Goal: Transaction & Acquisition: Purchase product/service

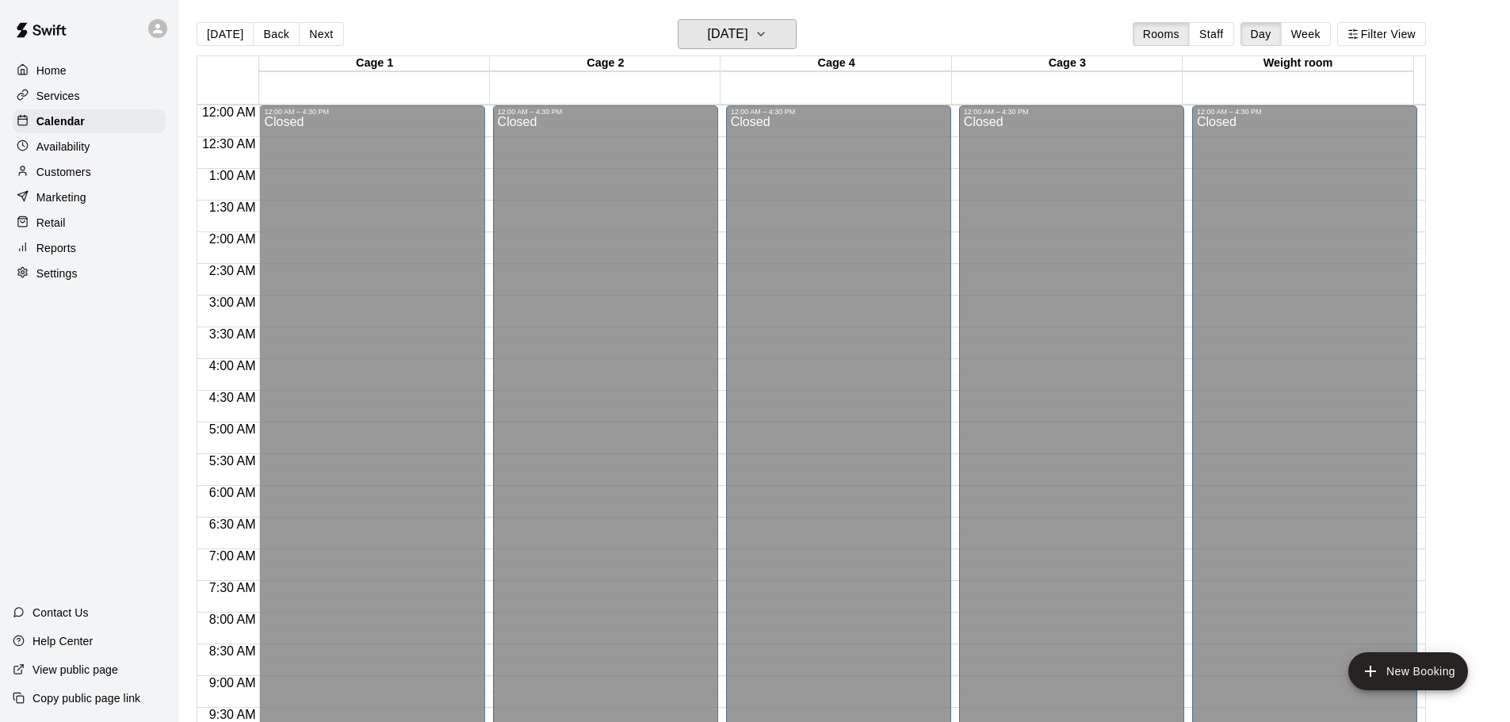
click at [718, 36] on h6 "[DATE]" at bounding box center [728, 34] width 40 height 22
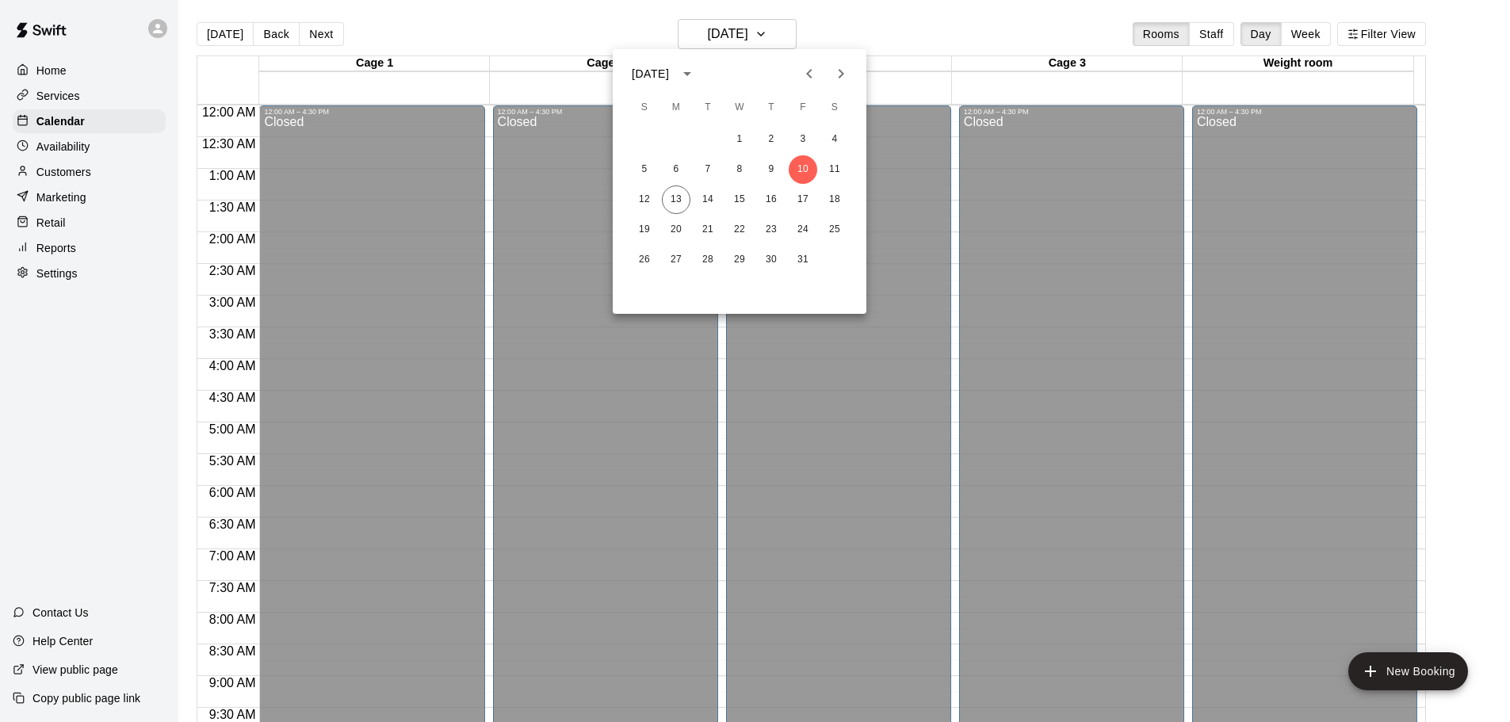
scroll to position [572, 0]
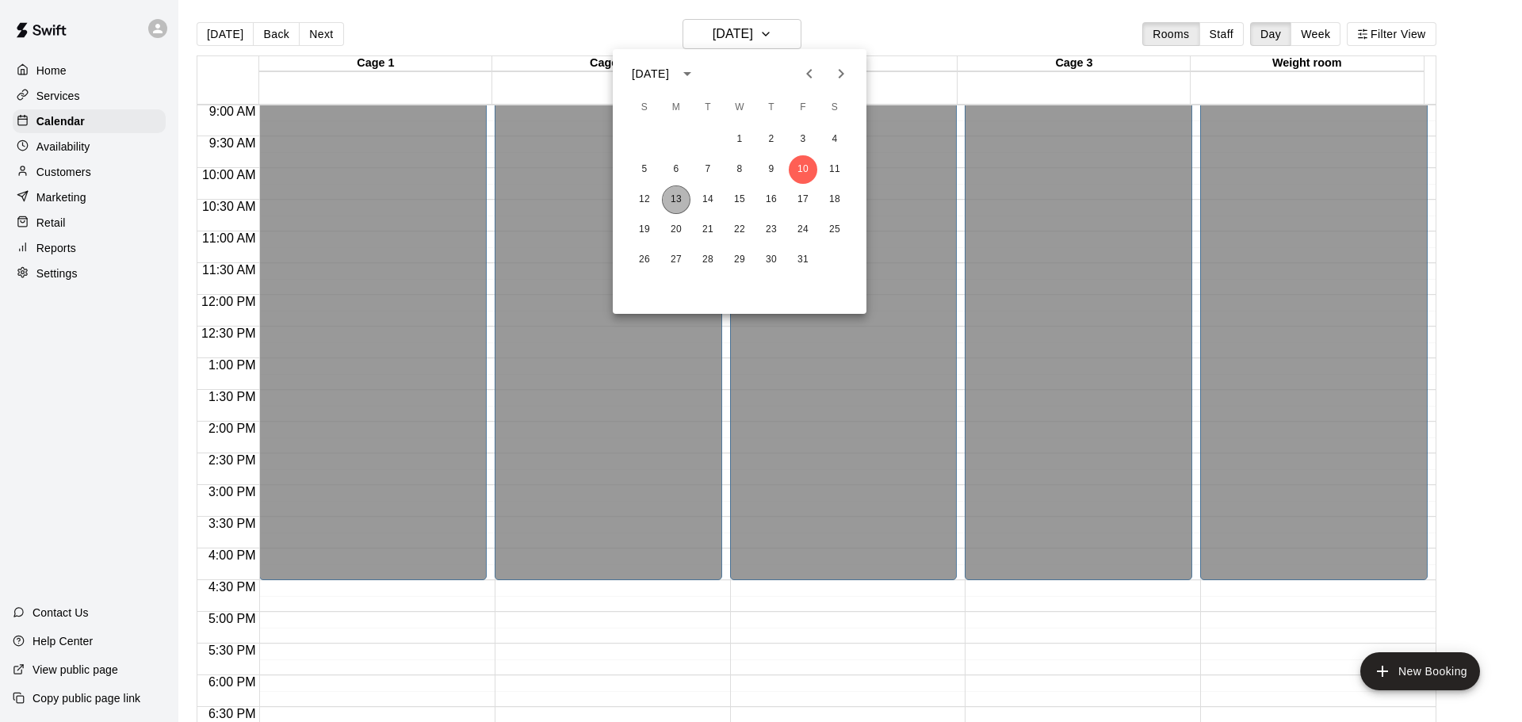
click at [681, 196] on button "13" at bounding box center [676, 200] width 29 height 29
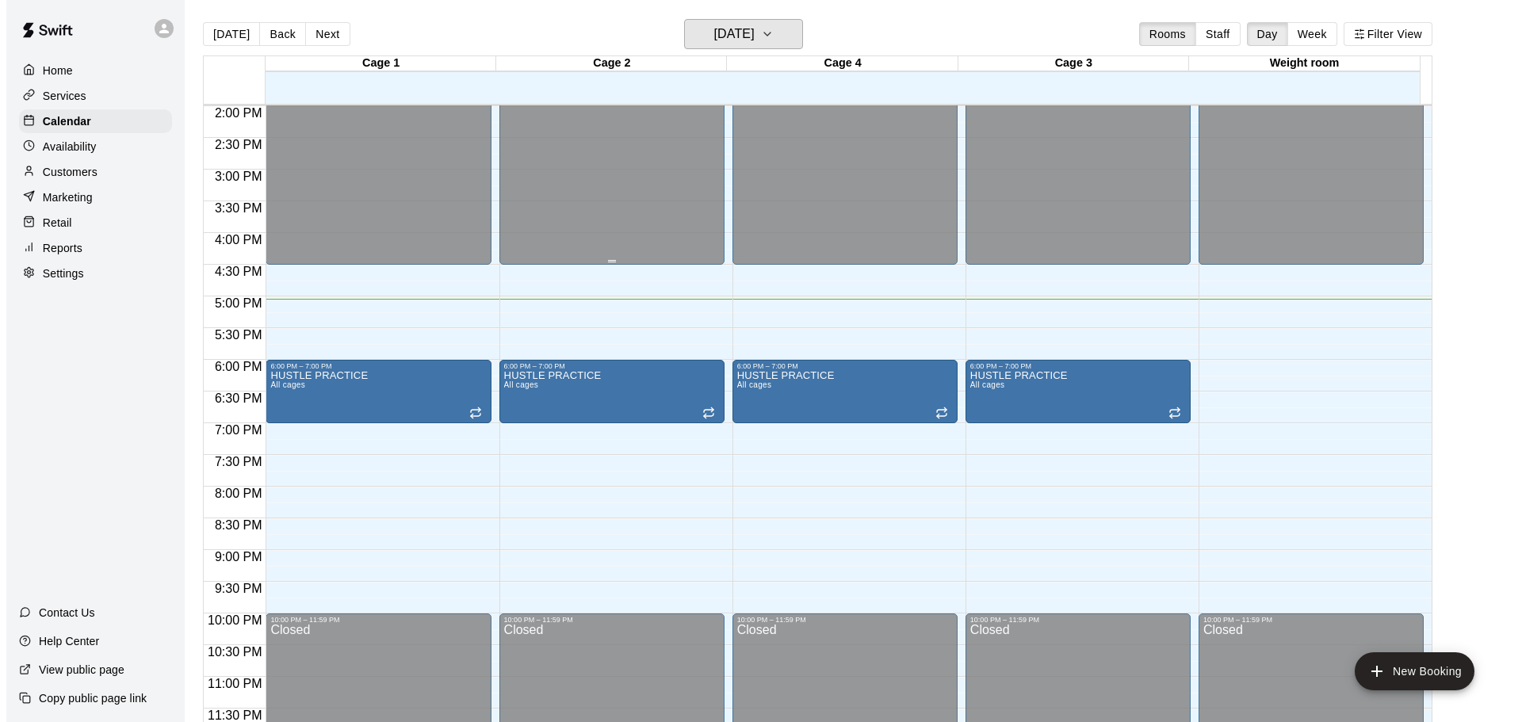
scroll to position [889, 0]
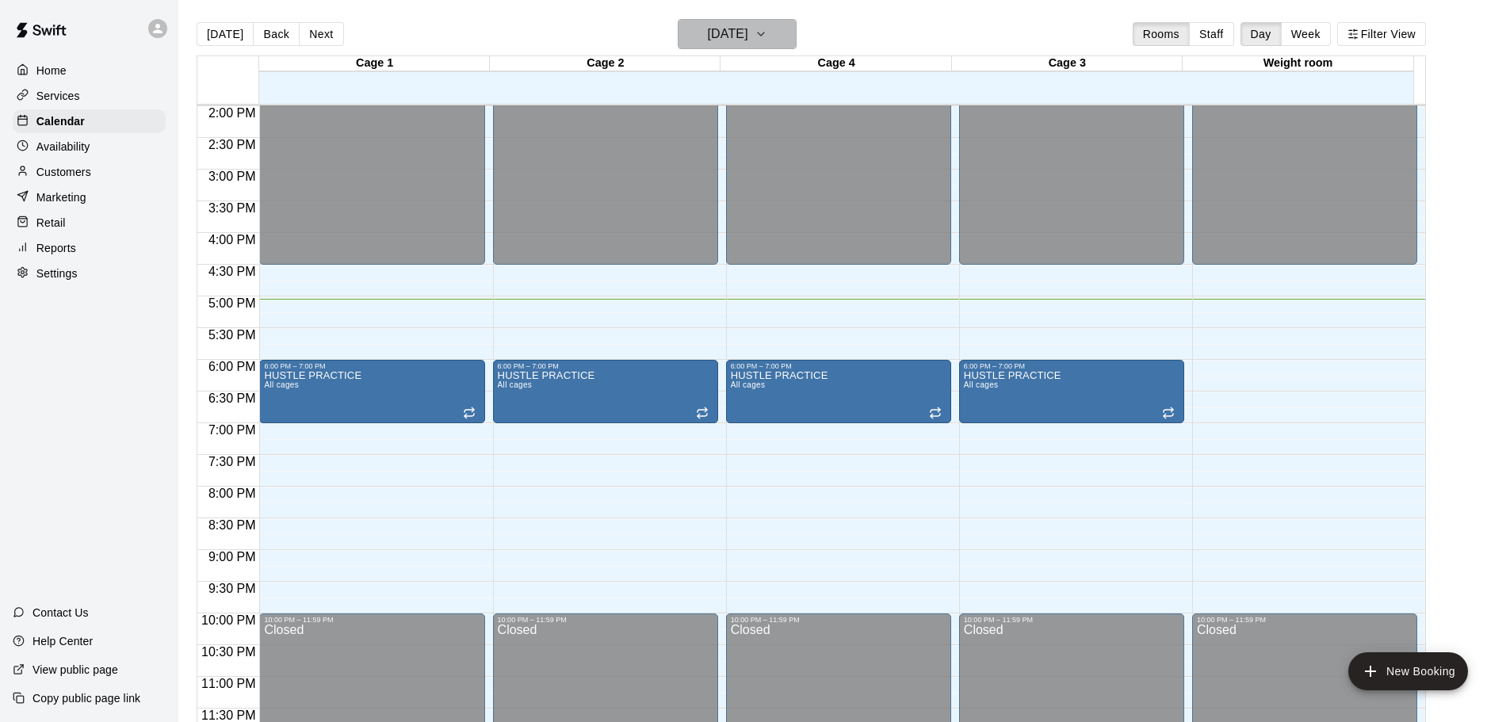
click at [731, 24] on h6 "[DATE]" at bounding box center [728, 34] width 40 height 22
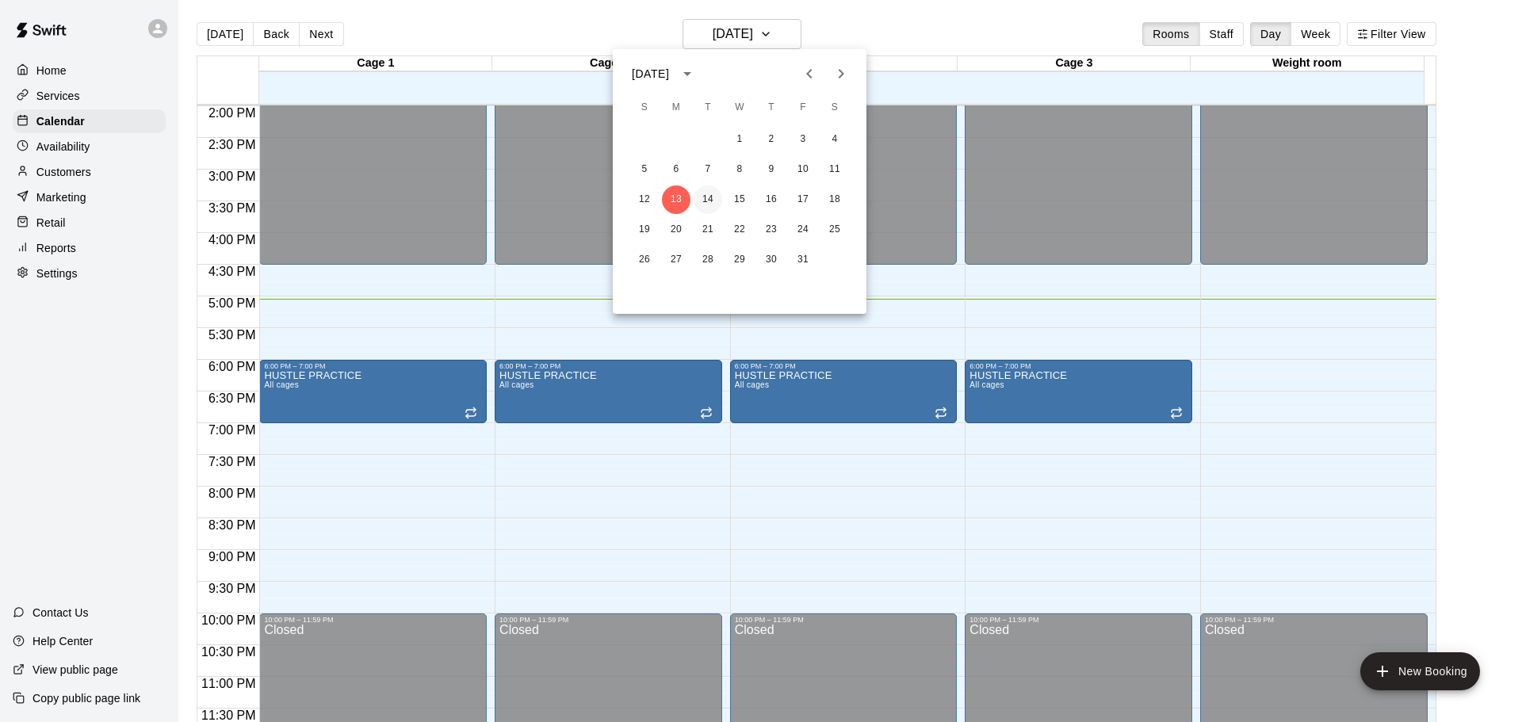
click at [719, 193] on button "14" at bounding box center [708, 200] width 29 height 29
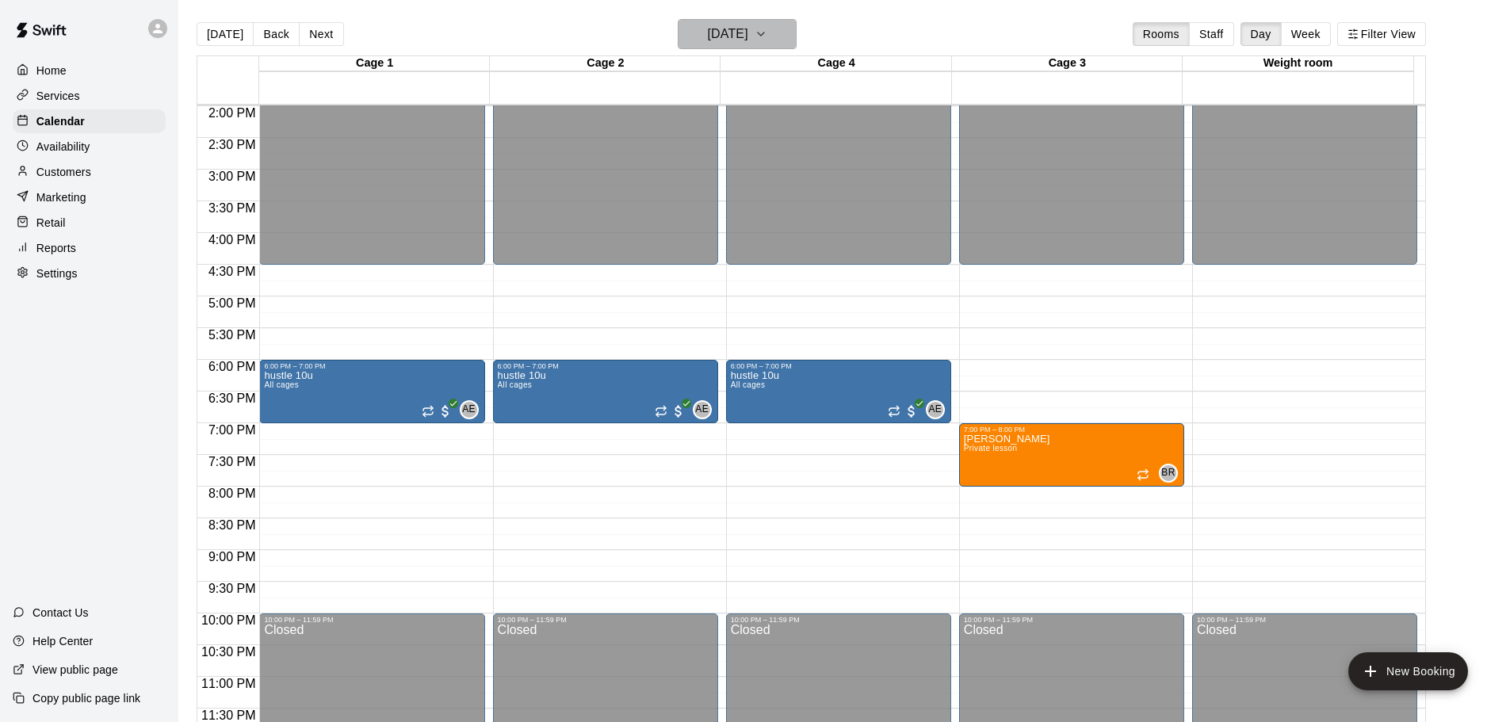
click at [745, 44] on h6 "[DATE]" at bounding box center [728, 34] width 40 height 22
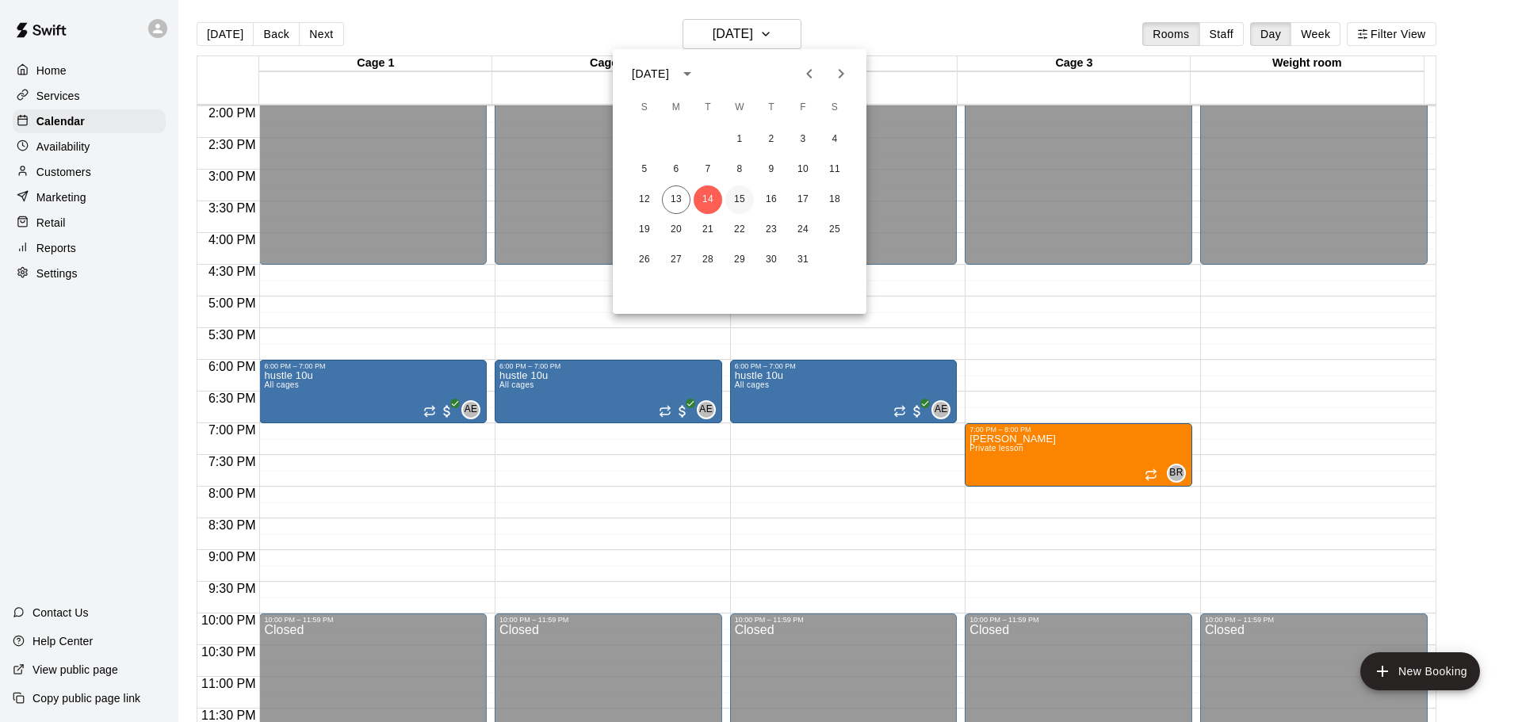
click at [731, 201] on button "15" at bounding box center [739, 200] width 29 height 29
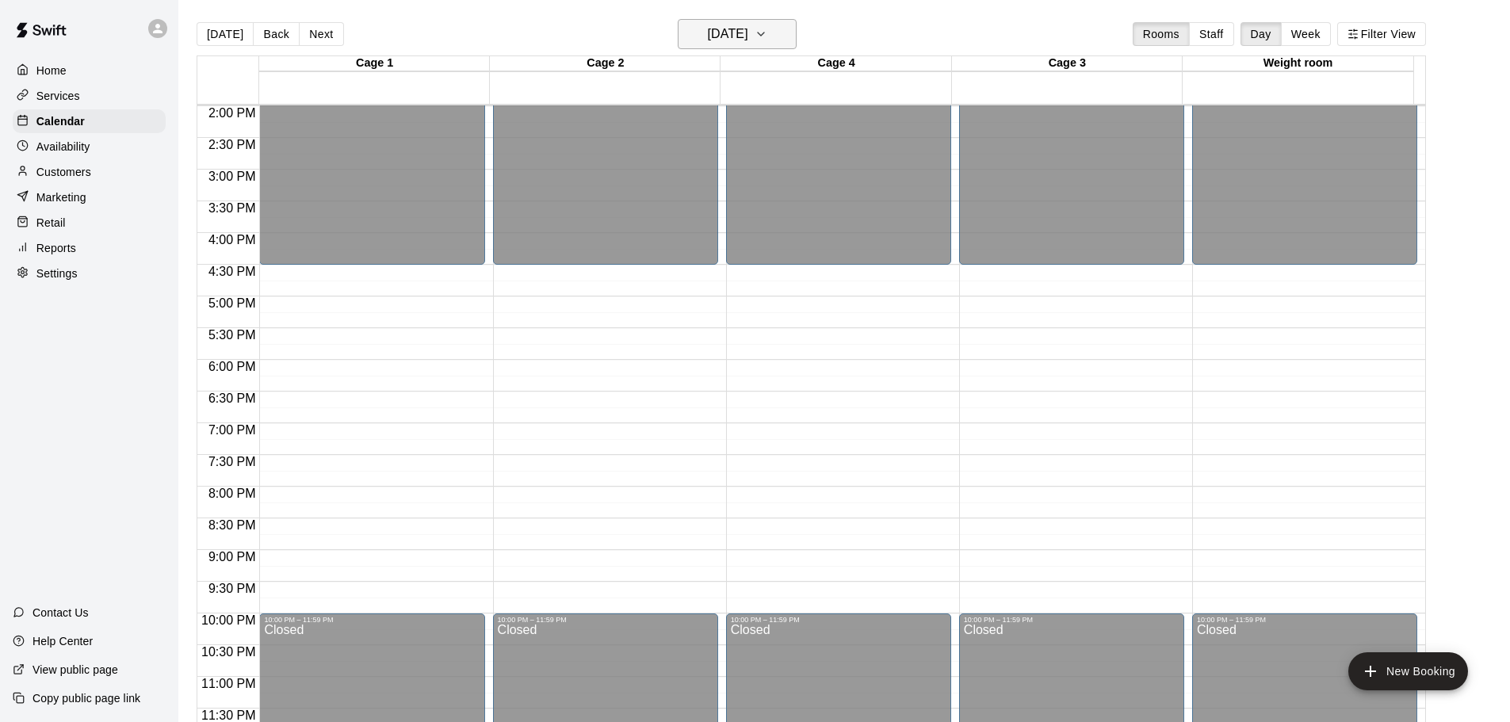
click at [729, 38] on h6 "[DATE]" at bounding box center [728, 34] width 40 height 22
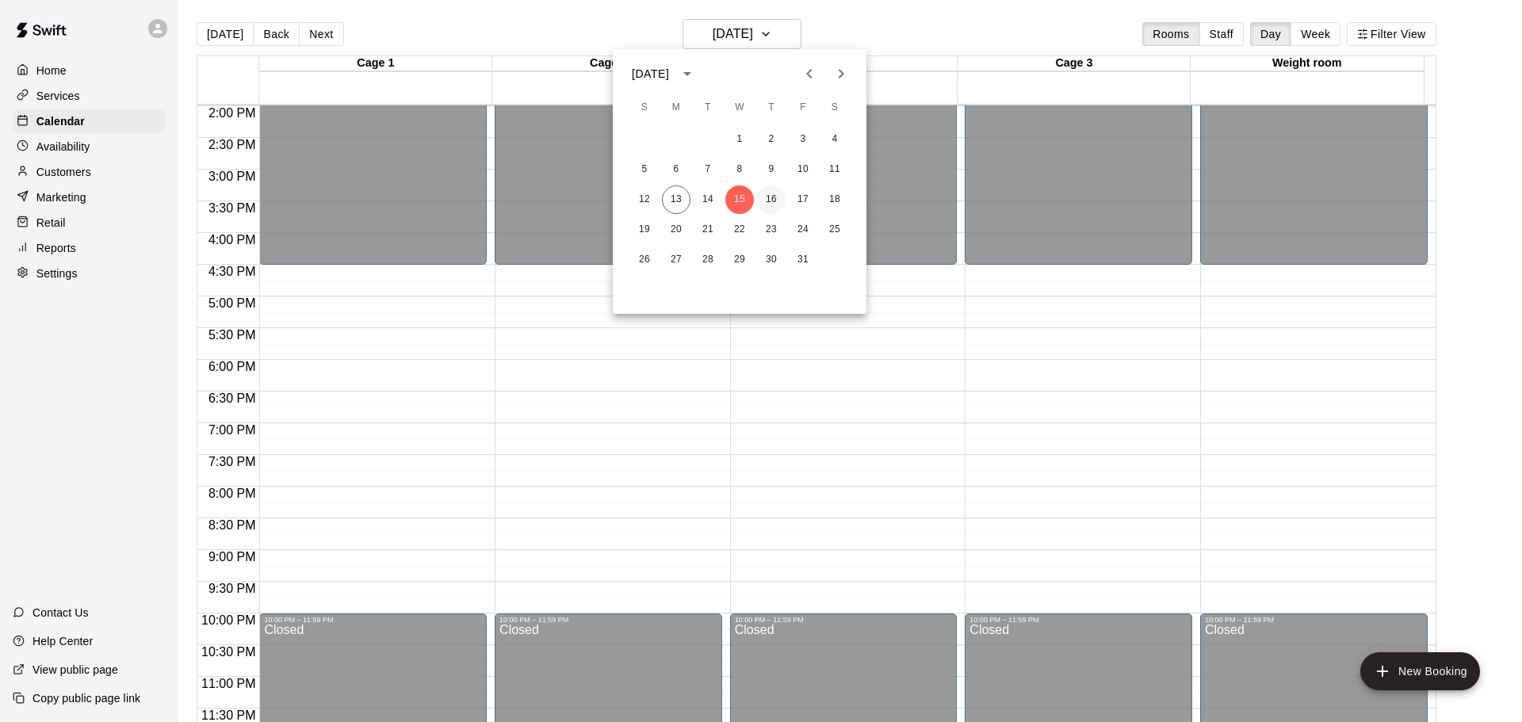
click at [763, 197] on button "16" at bounding box center [771, 200] width 29 height 29
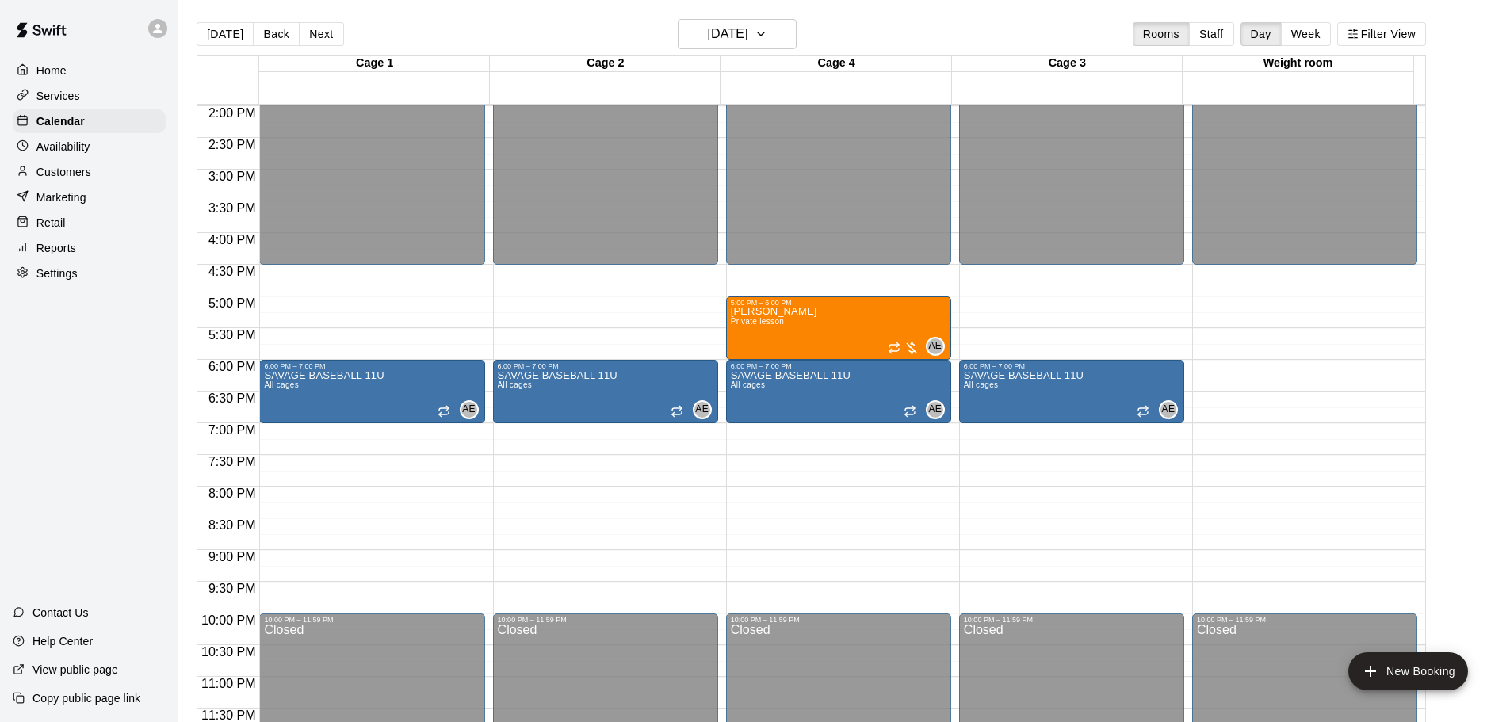
click at [540, 441] on body "Home Services Calendar Availability Customers Marketing Retail Reports Settings…" at bounding box center [755, 374] width 1510 height 748
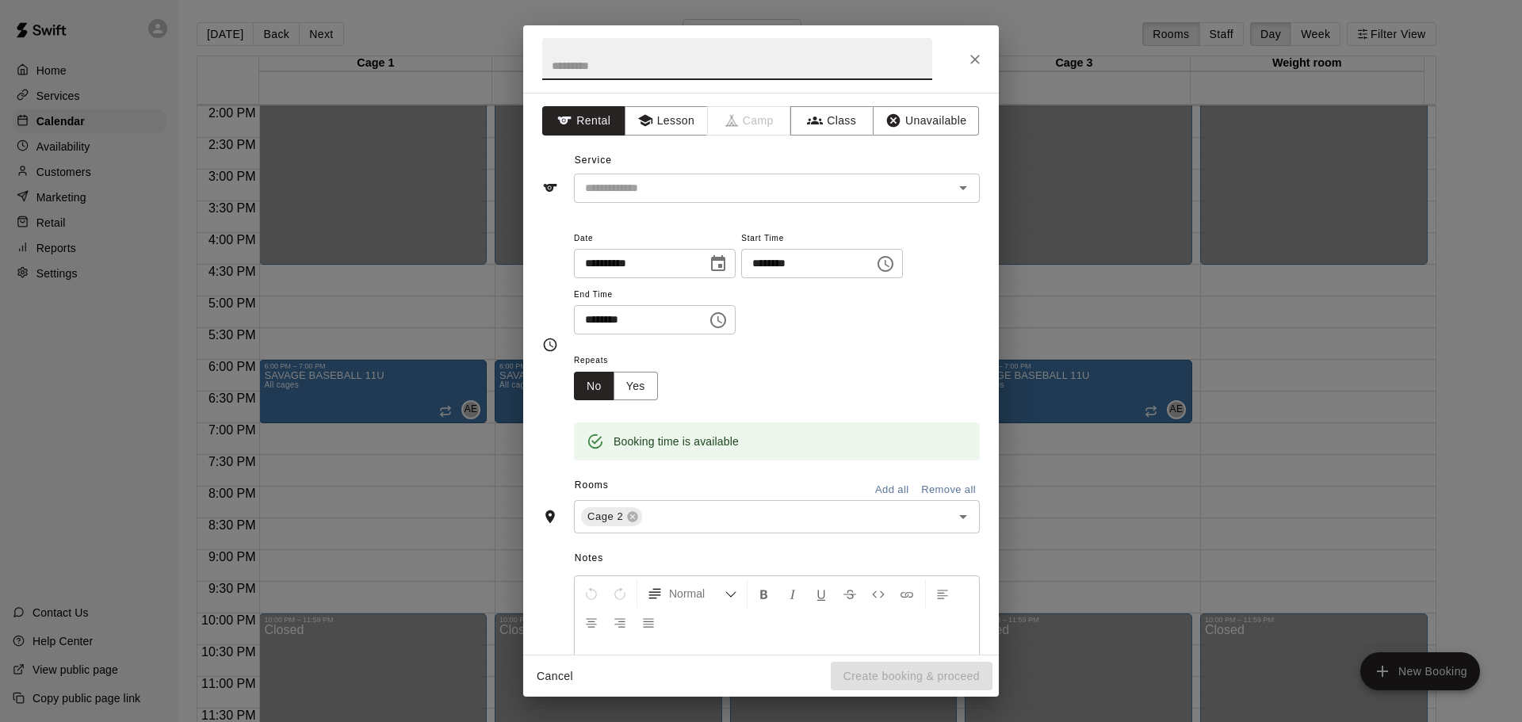
click at [674, 70] on input "text" at bounding box center [737, 59] width 390 height 42
type input "**********"
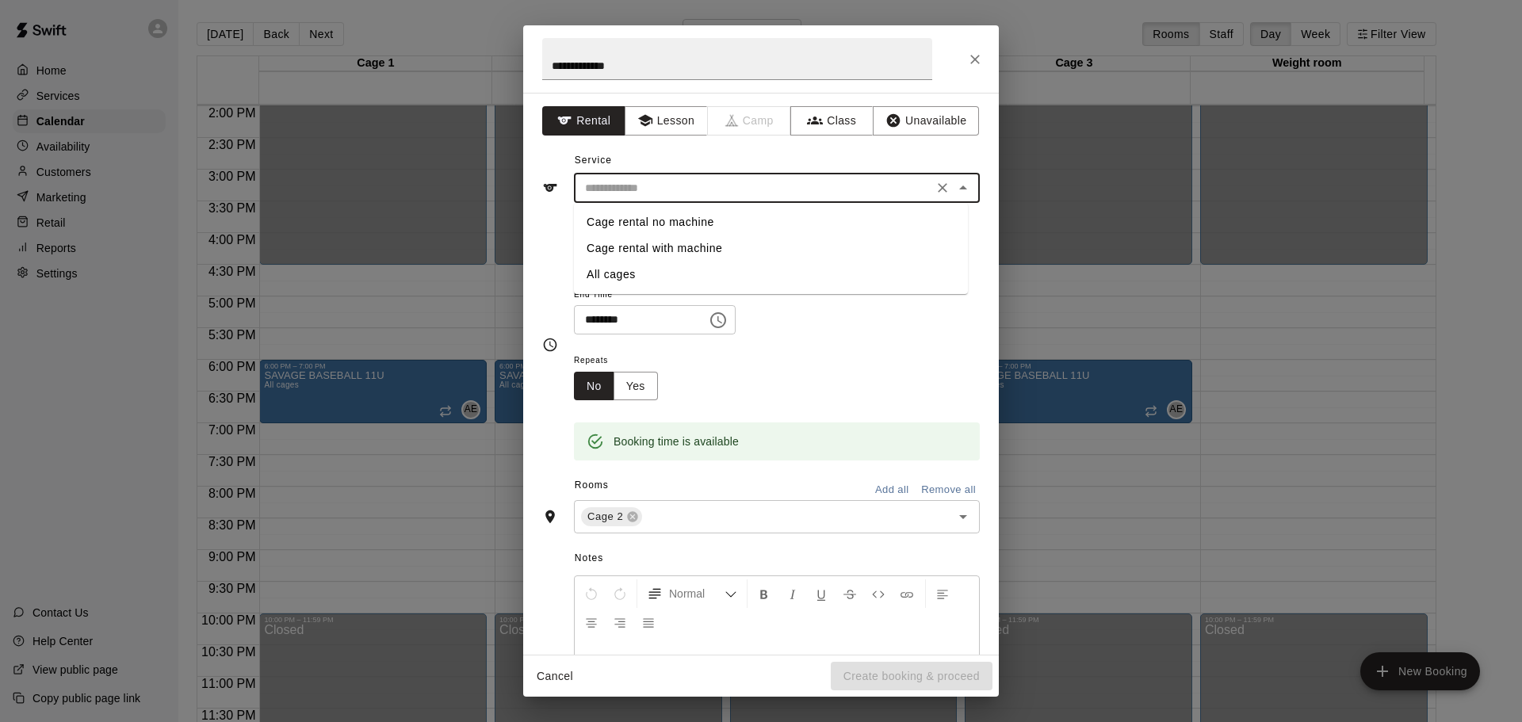
click at [721, 189] on input "text" at bounding box center [754, 188] width 350 height 20
click at [647, 274] on li "All cages" at bounding box center [771, 275] width 394 height 26
type input "*********"
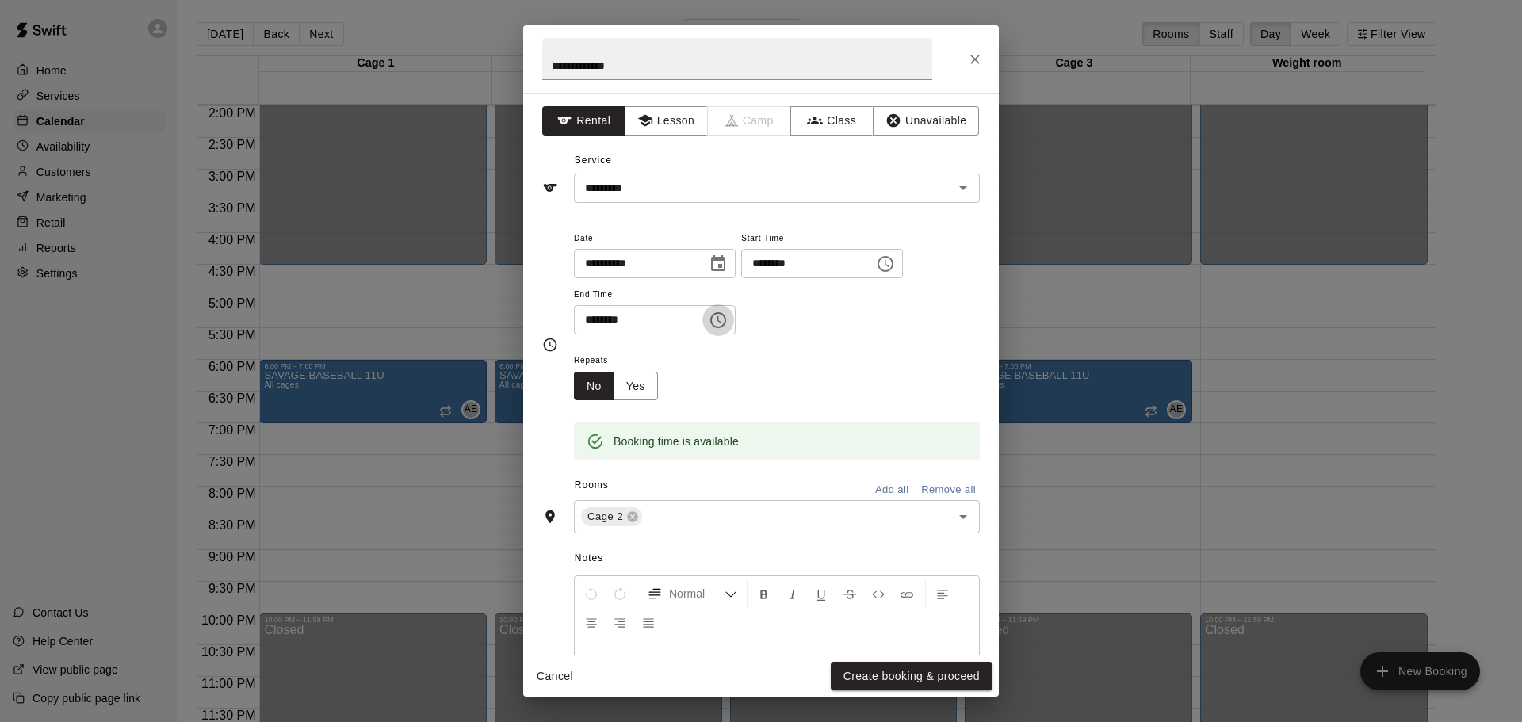
click at [728, 327] on icon "Choose time, selected time is 7:45 PM" at bounding box center [718, 320] width 19 height 19
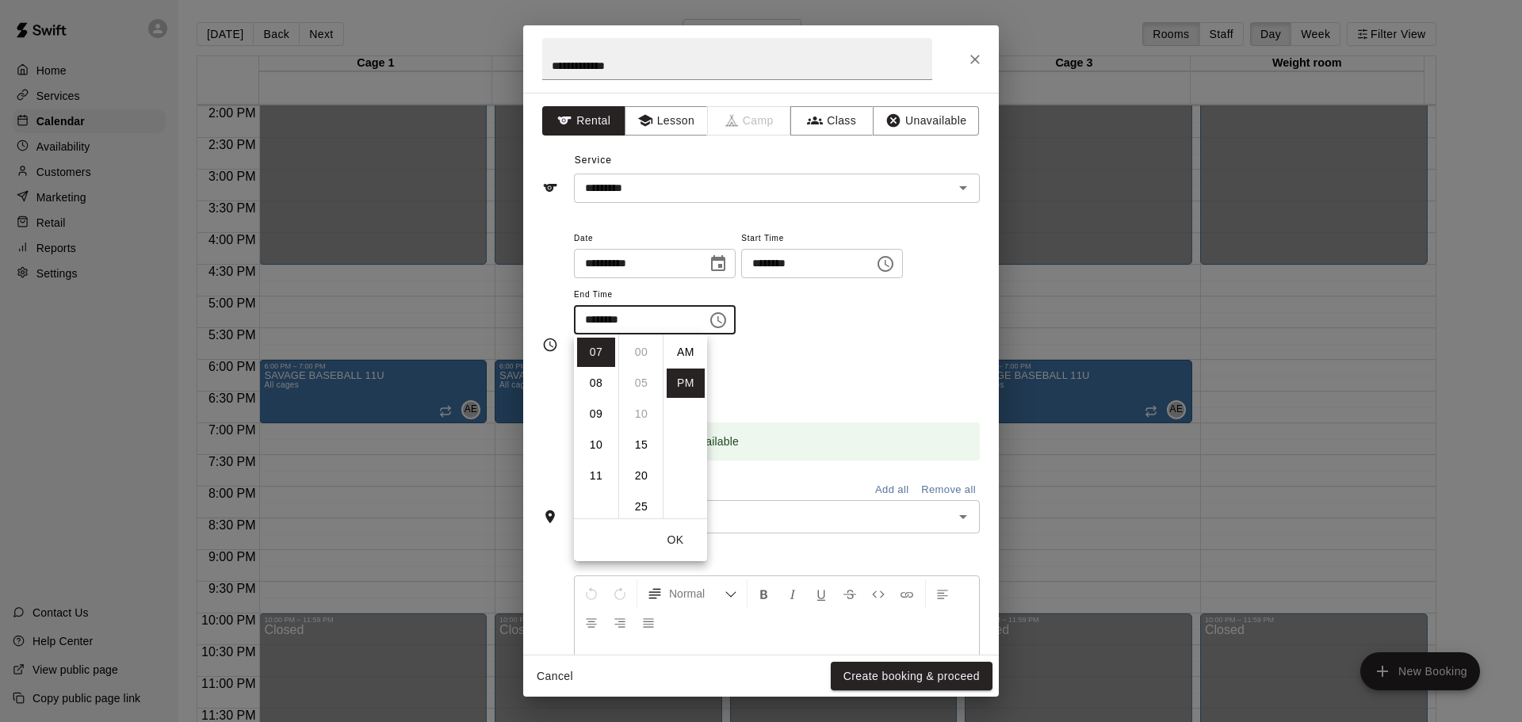
scroll to position [29, 0]
click at [598, 382] on li "08" at bounding box center [596, 383] width 38 height 29
type input "********"
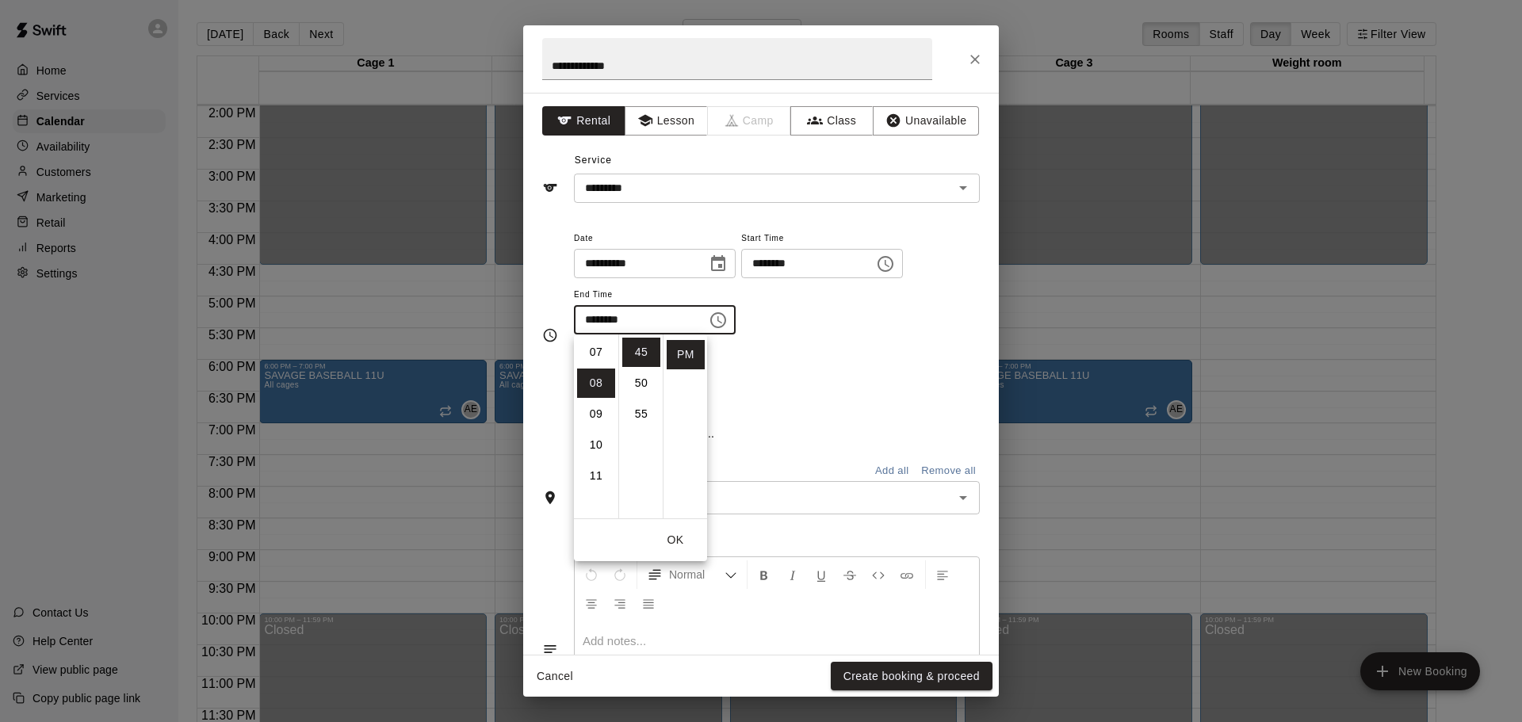
scroll to position [247, 0]
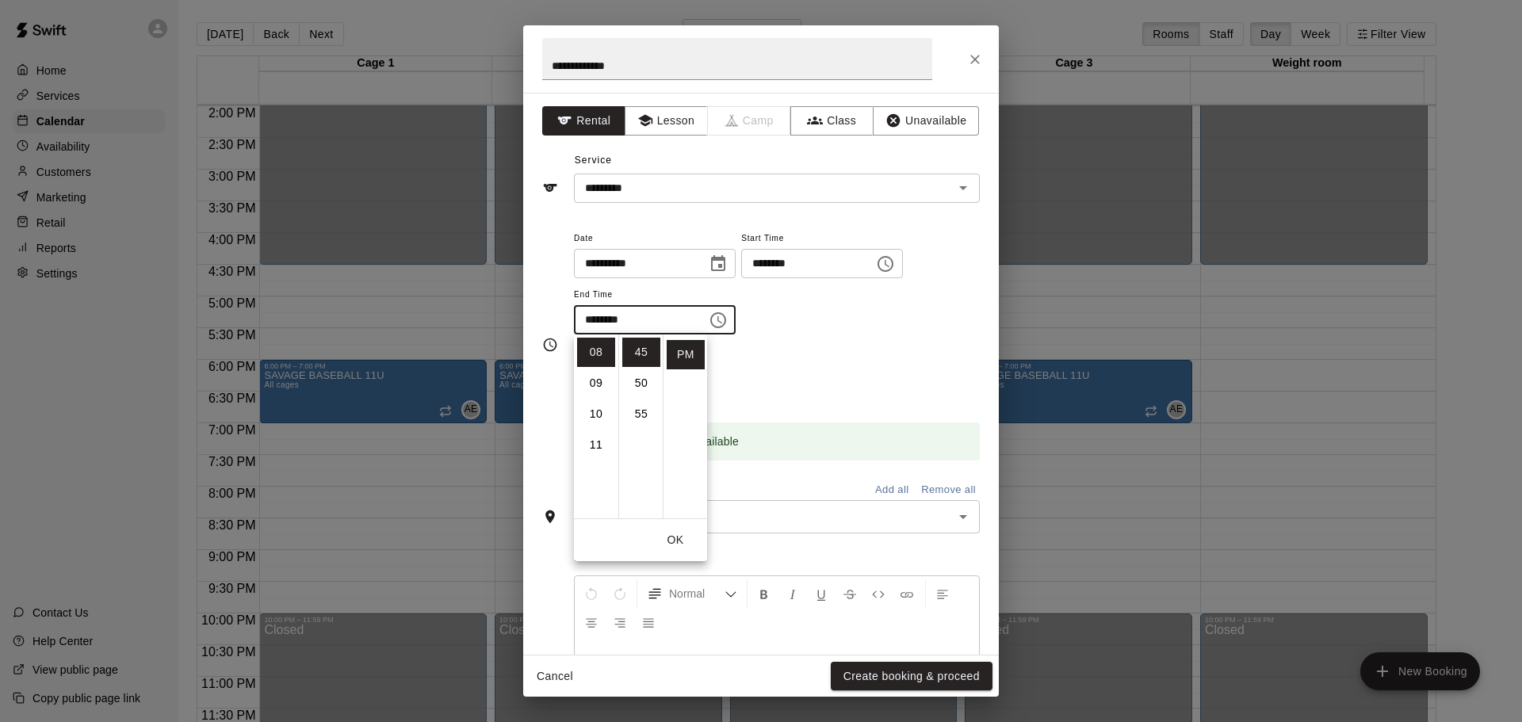
click at [797, 350] on div "**********" at bounding box center [777, 289] width 406 height 123
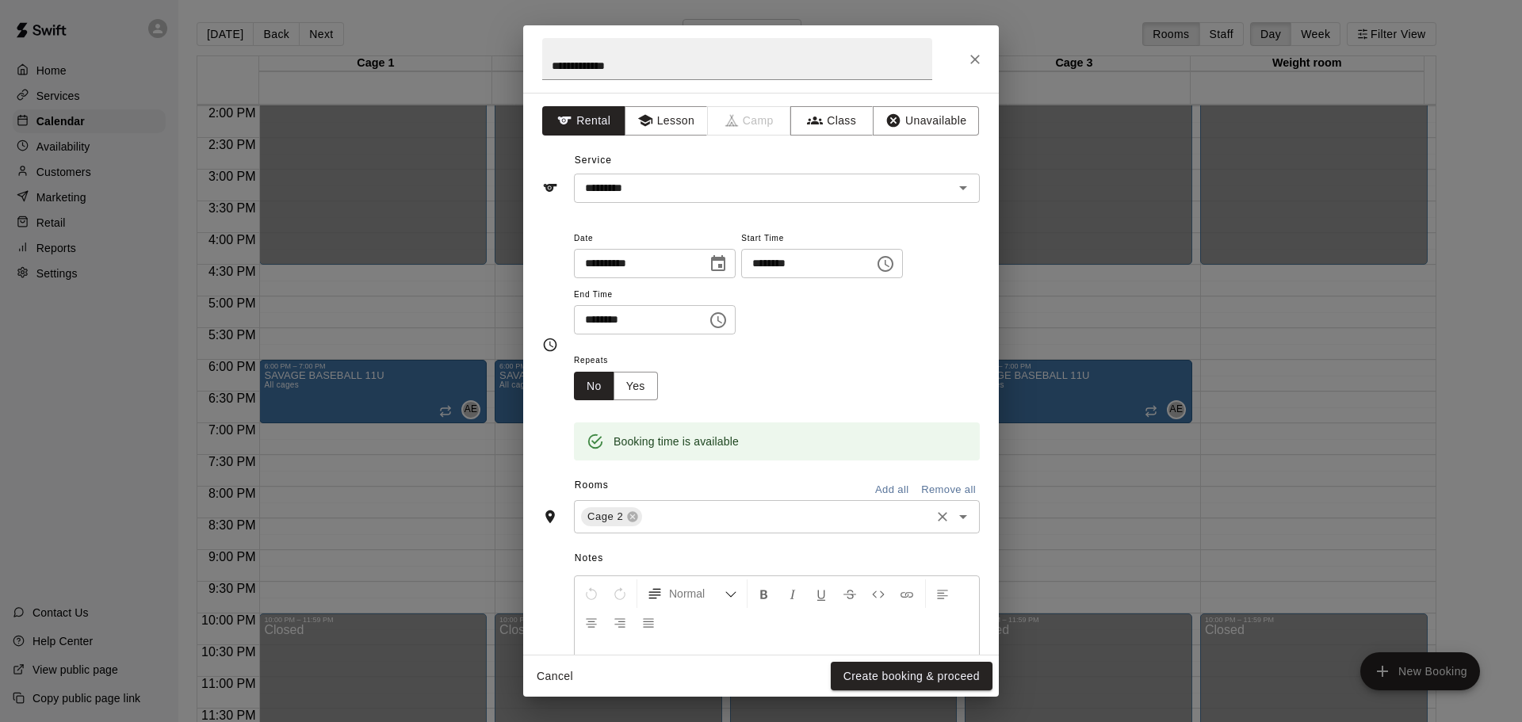
click at [691, 515] on input "text" at bounding box center [787, 517] width 284 height 20
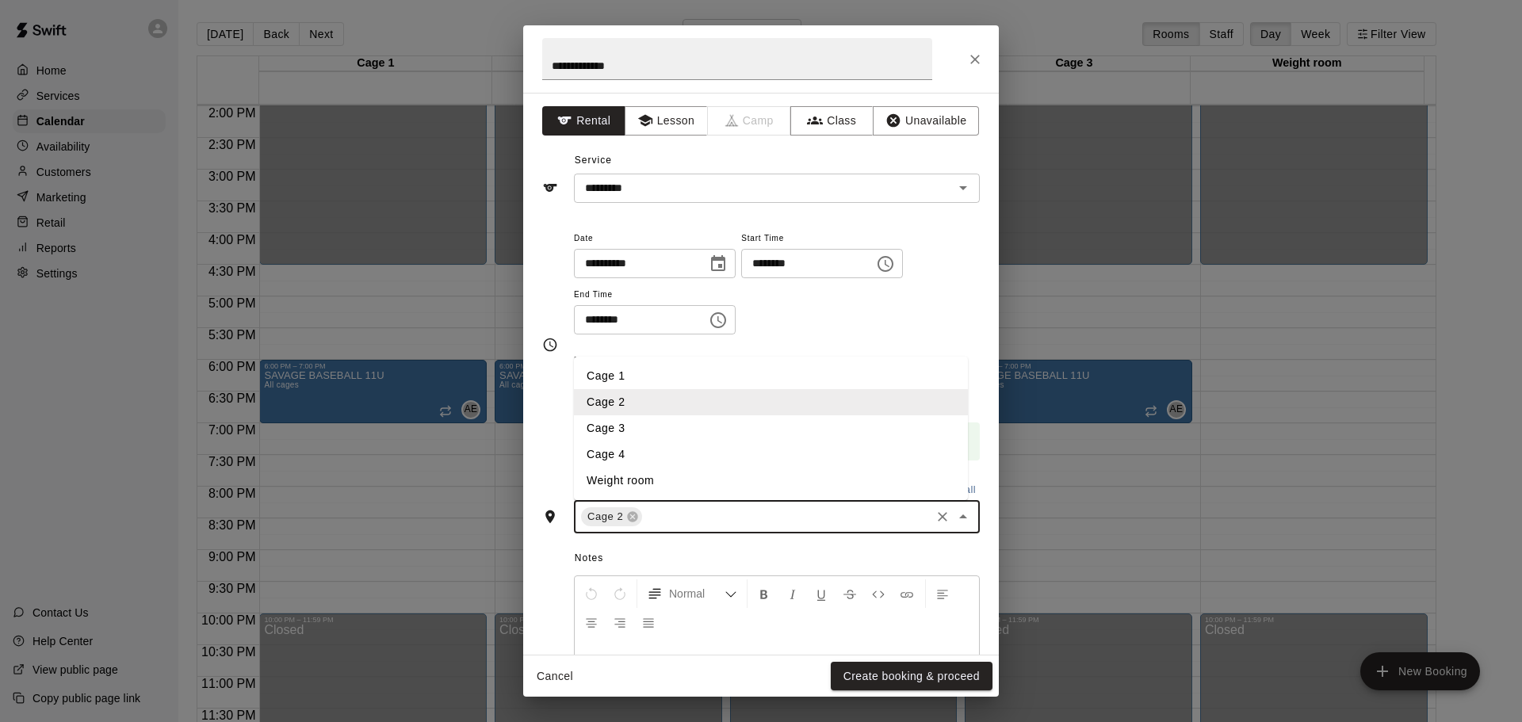
click at [646, 388] on li "Cage 1" at bounding box center [771, 376] width 394 height 26
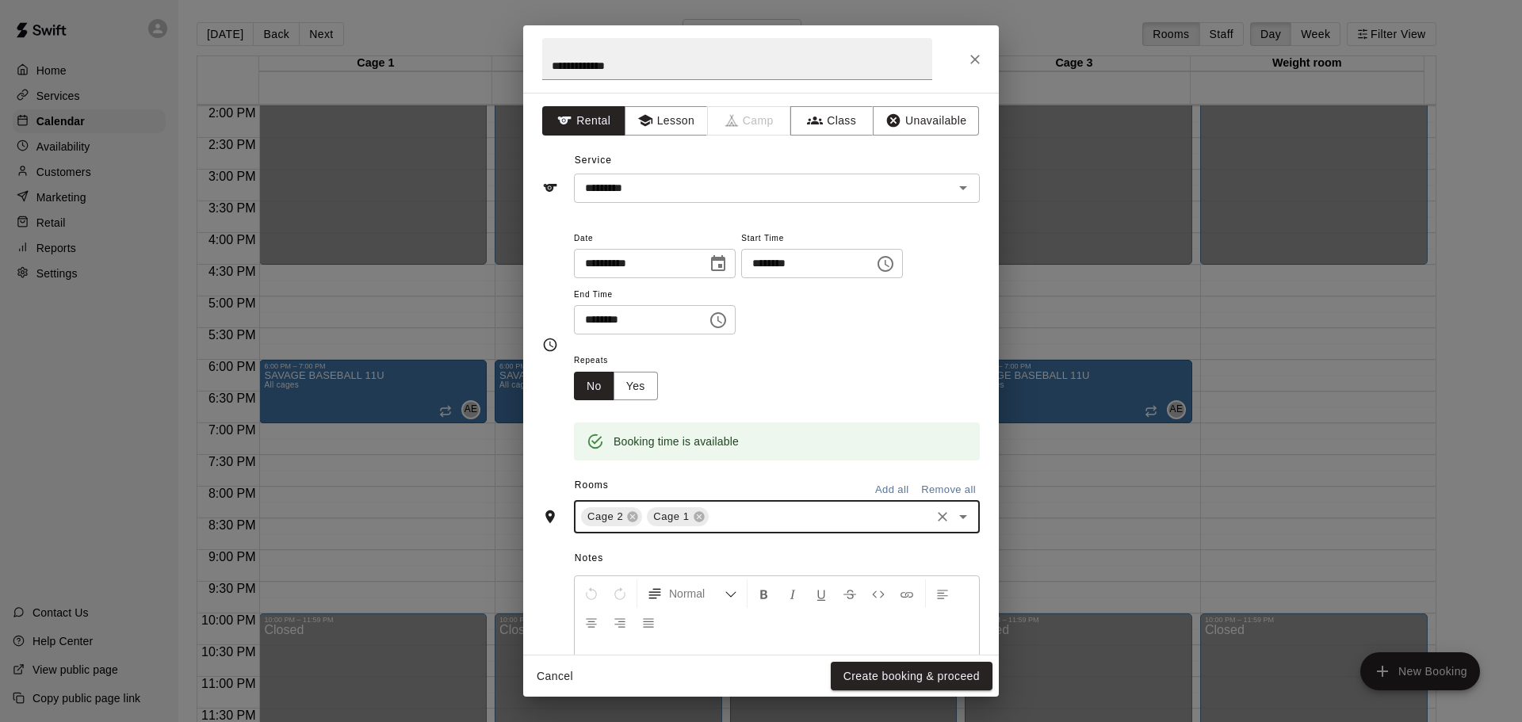
click at [739, 514] on input "text" at bounding box center [819, 517] width 217 height 20
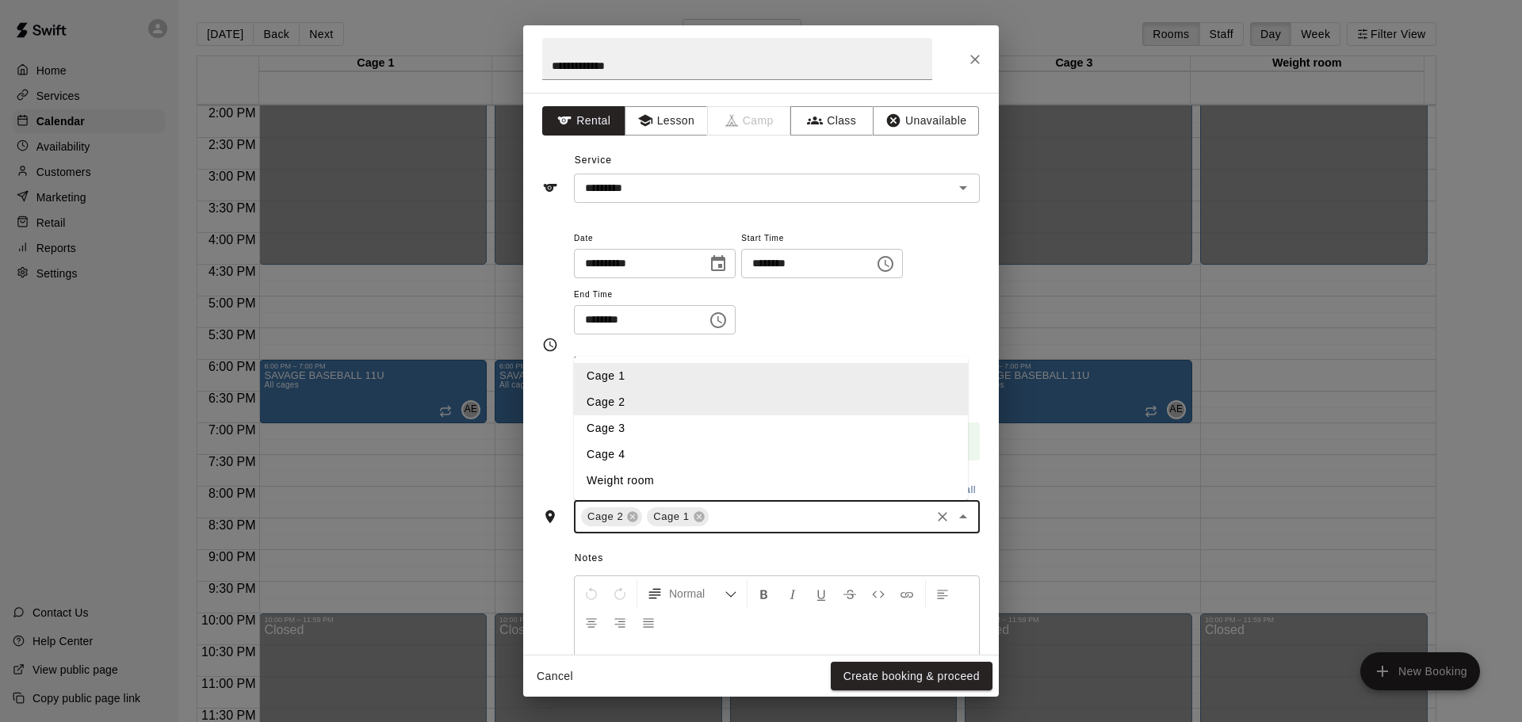
click at [648, 429] on li "Cage 3" at bounding box center [771, 428] width 394 height 26
drag, startPoint x: 821, startPoint y: 515, endPoint x: 764, endPoint y: 496, distance: 60.2
click at [820, 515] on input "text" at bounding box center [852, 517] width 151 height 20
click at [665, 445] on li "Cage 4" at bounding box center [771, 455] width 394 height 26
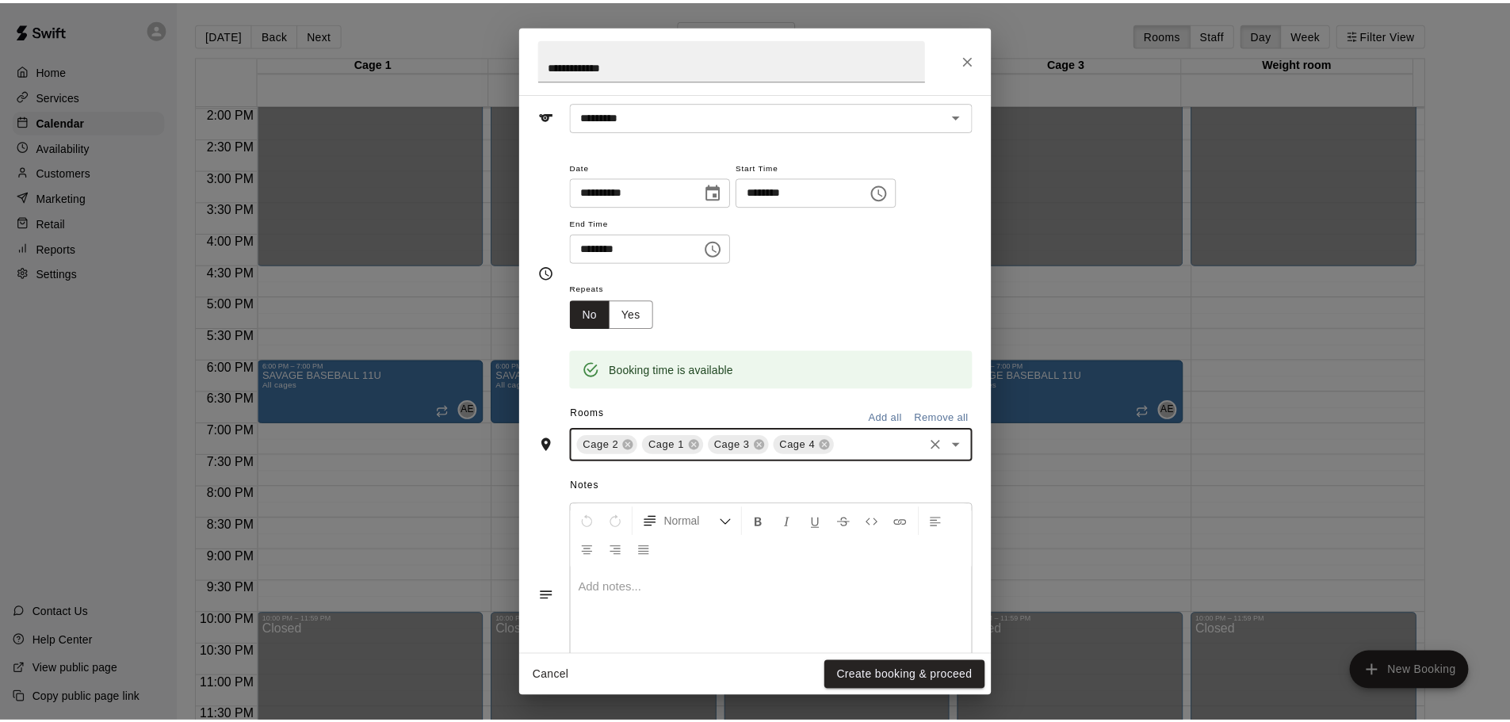
scroll to position [135, 0]
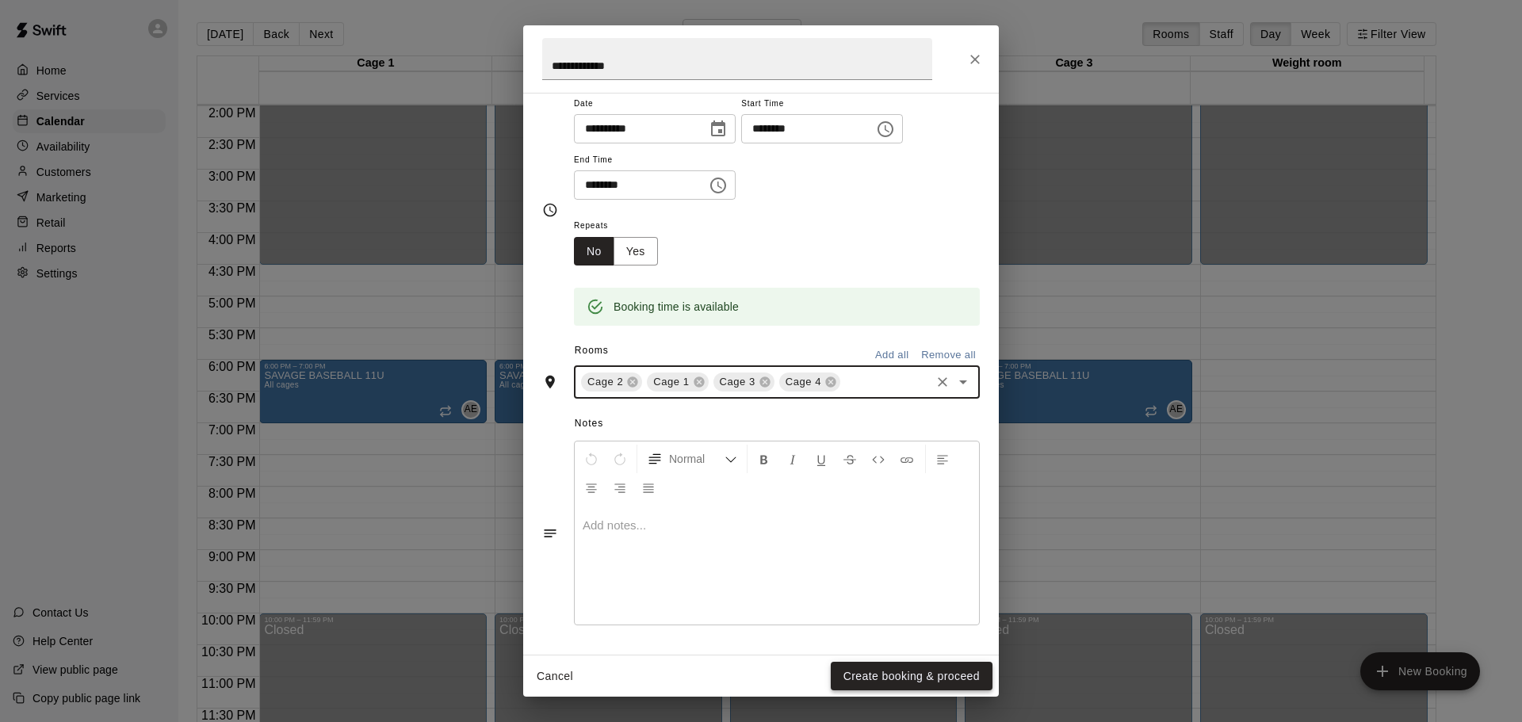
click at [880, 685] on button "Create booking & proceed" at bounding box center [912, 676] width 162 height 29
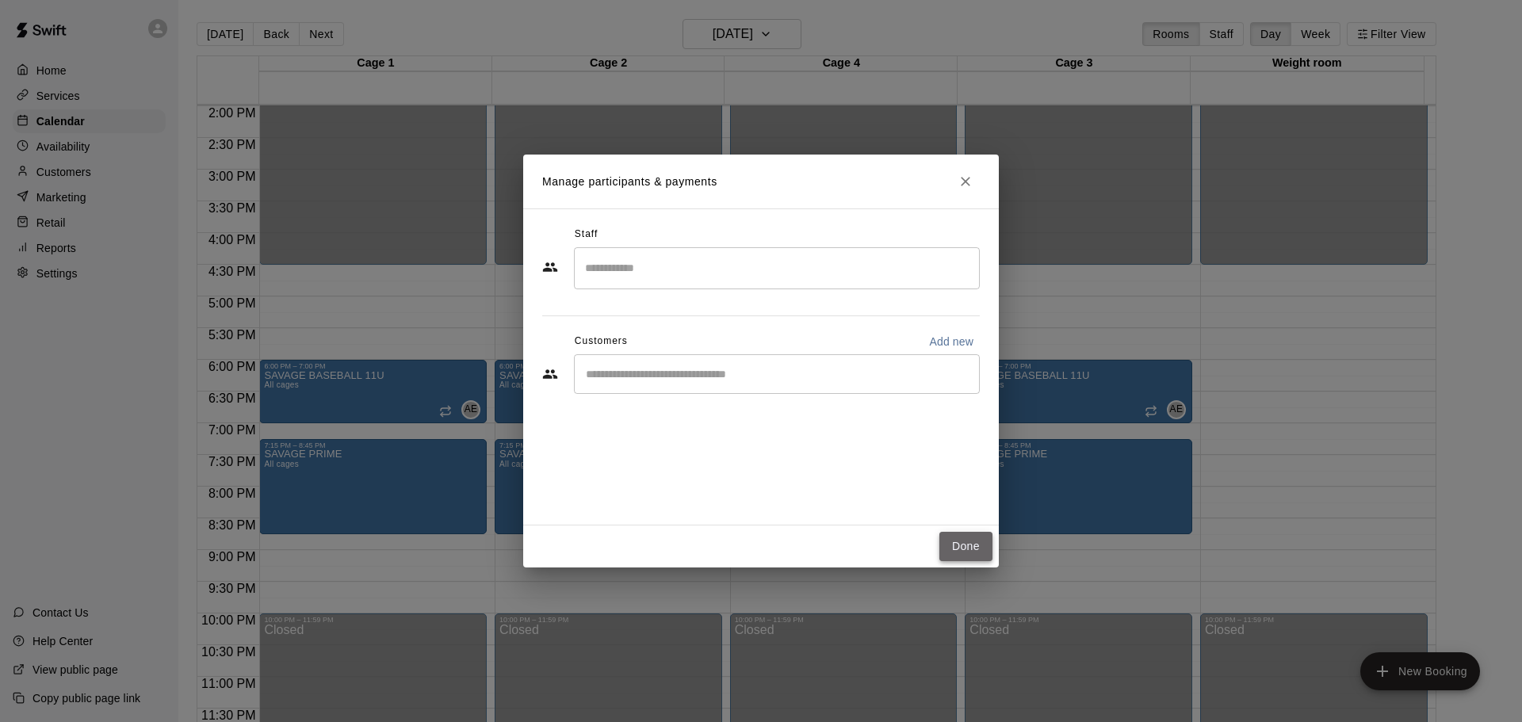
click at [974, 551] on button "Done" at bounding box center [966, 546] width 53 height 29
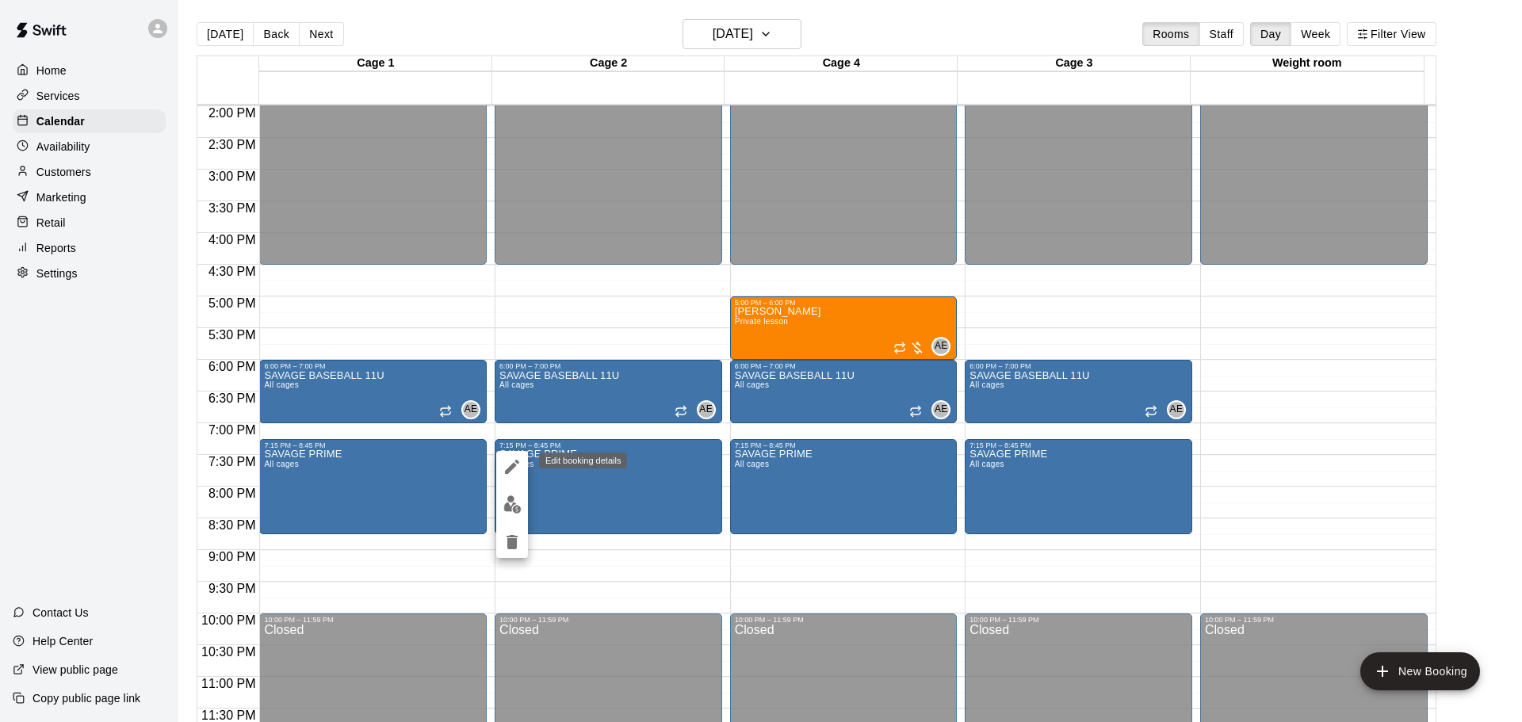
click at [511, 468] on icon "edit" at bounding box center [512, 467] width 14 height 14
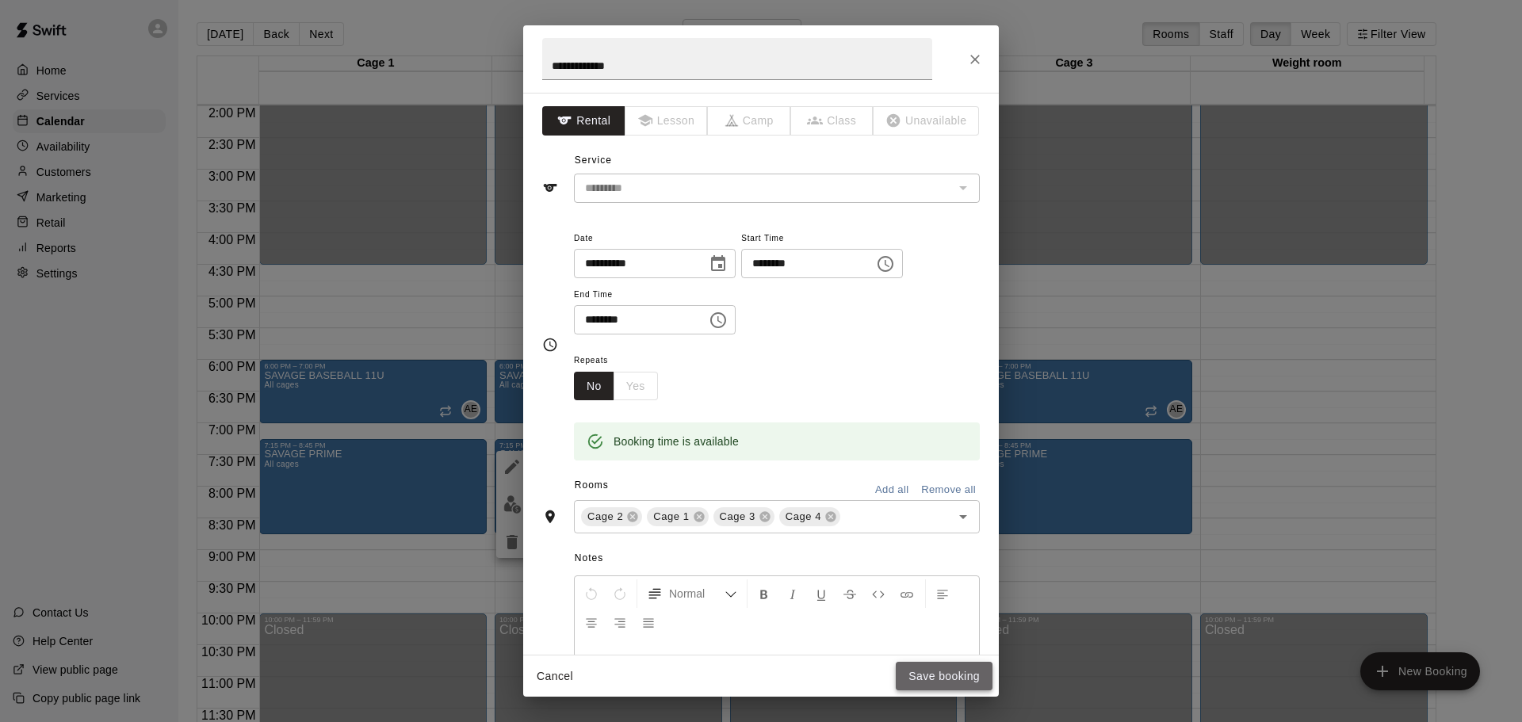
click at [953, 683] on button "Save booking" at bounding box center [944, 676] width 97 height 29
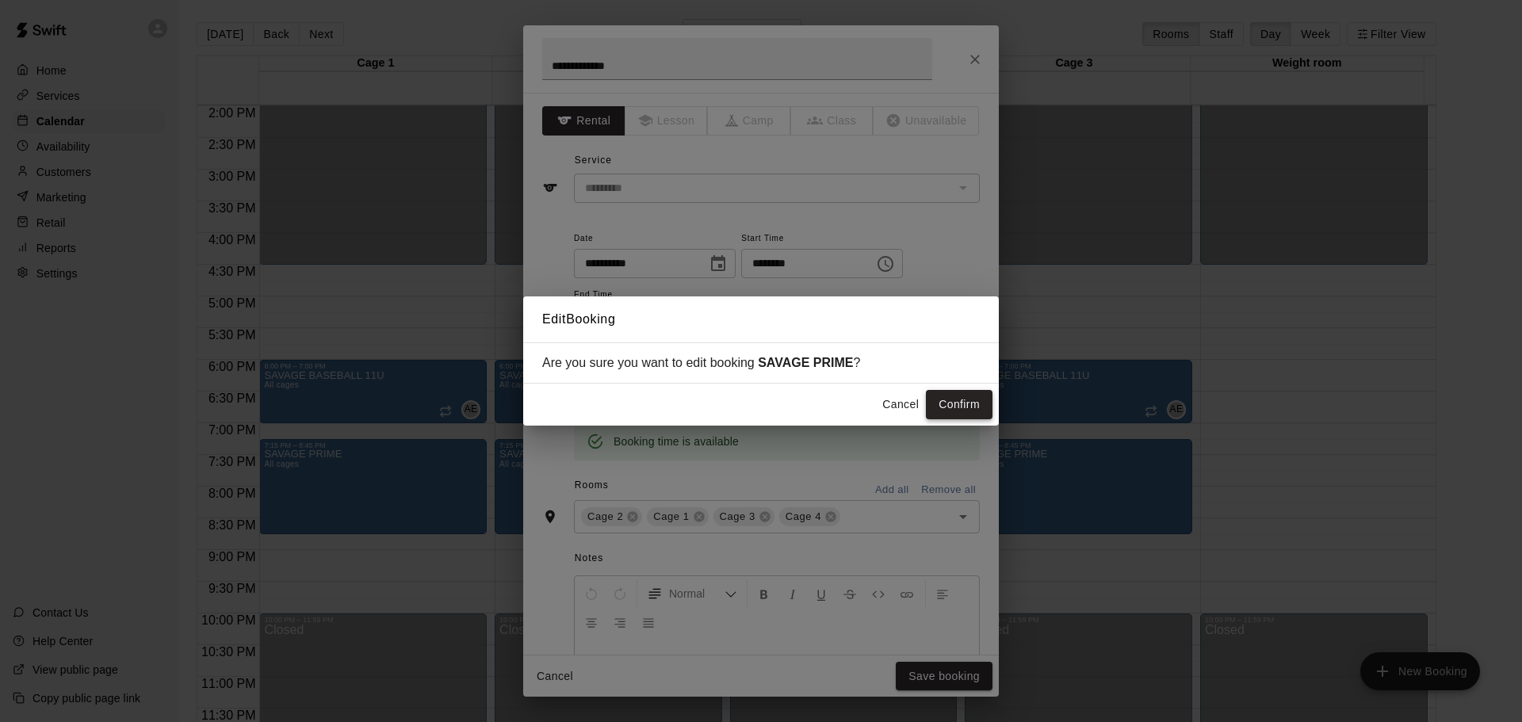
click at [975, 401] on button "Confirm" at bounding box center [959, 404] width 67 height 29
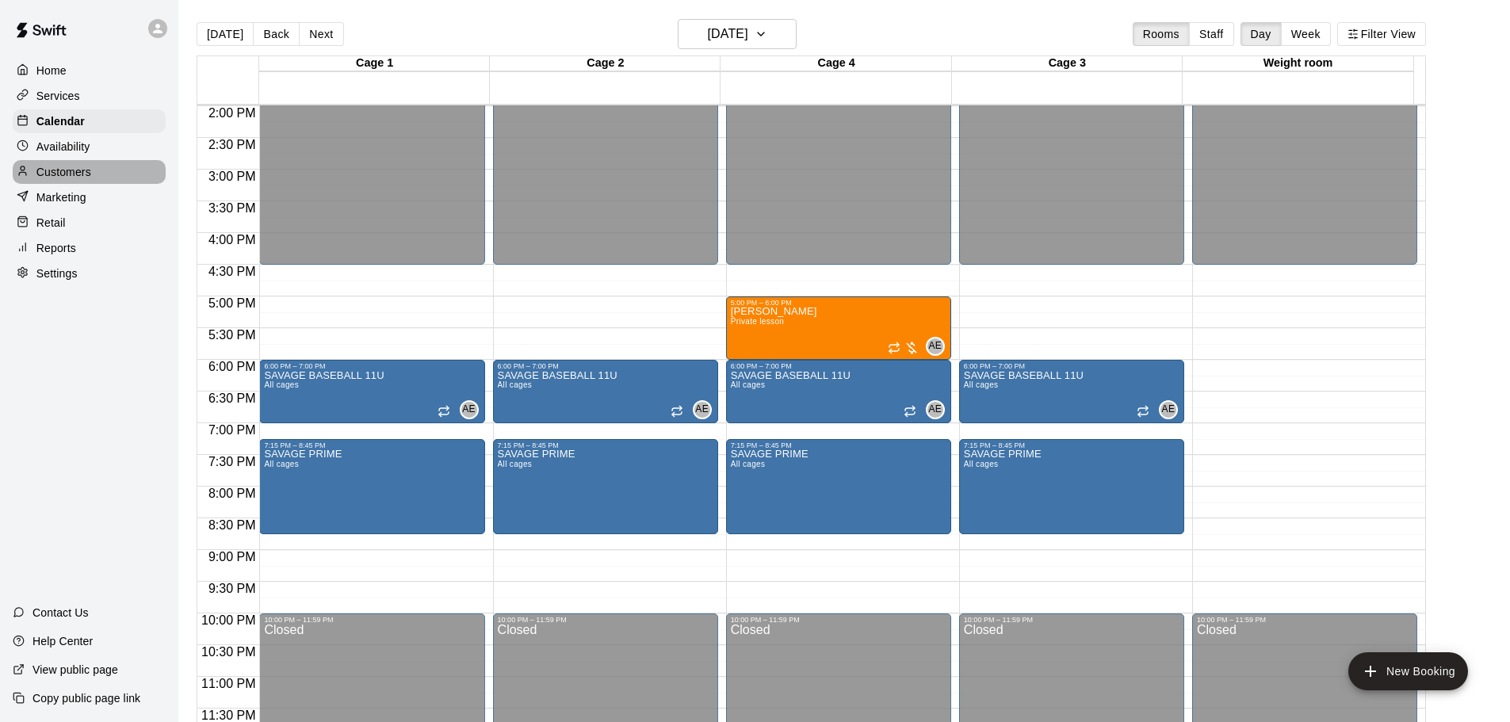
click at [69, 167] on div "Customers" at bounding box center [89, 172] width 153 height 24
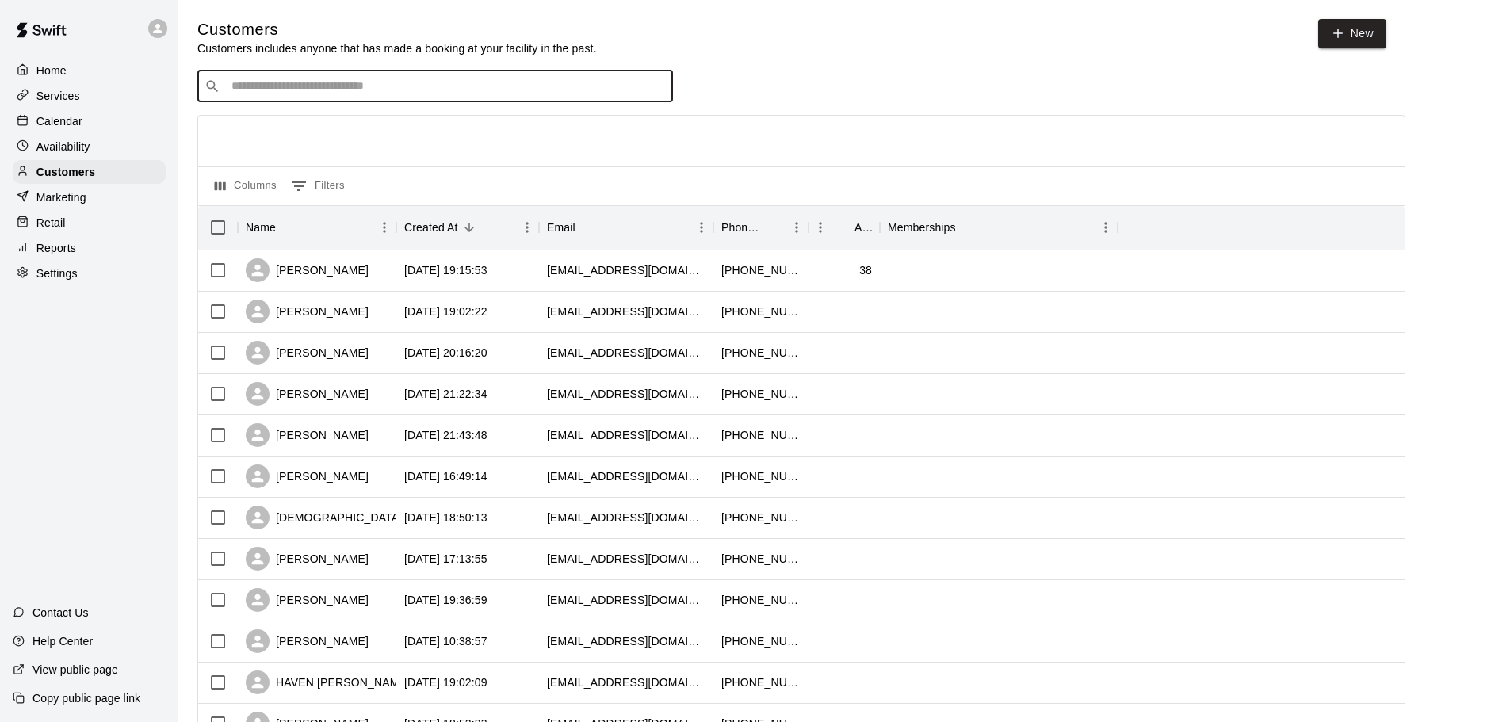
click at [316, 90] on input "Search customers by name or email" at bounding box center [446, 86] width 439 height 16
type input "****"
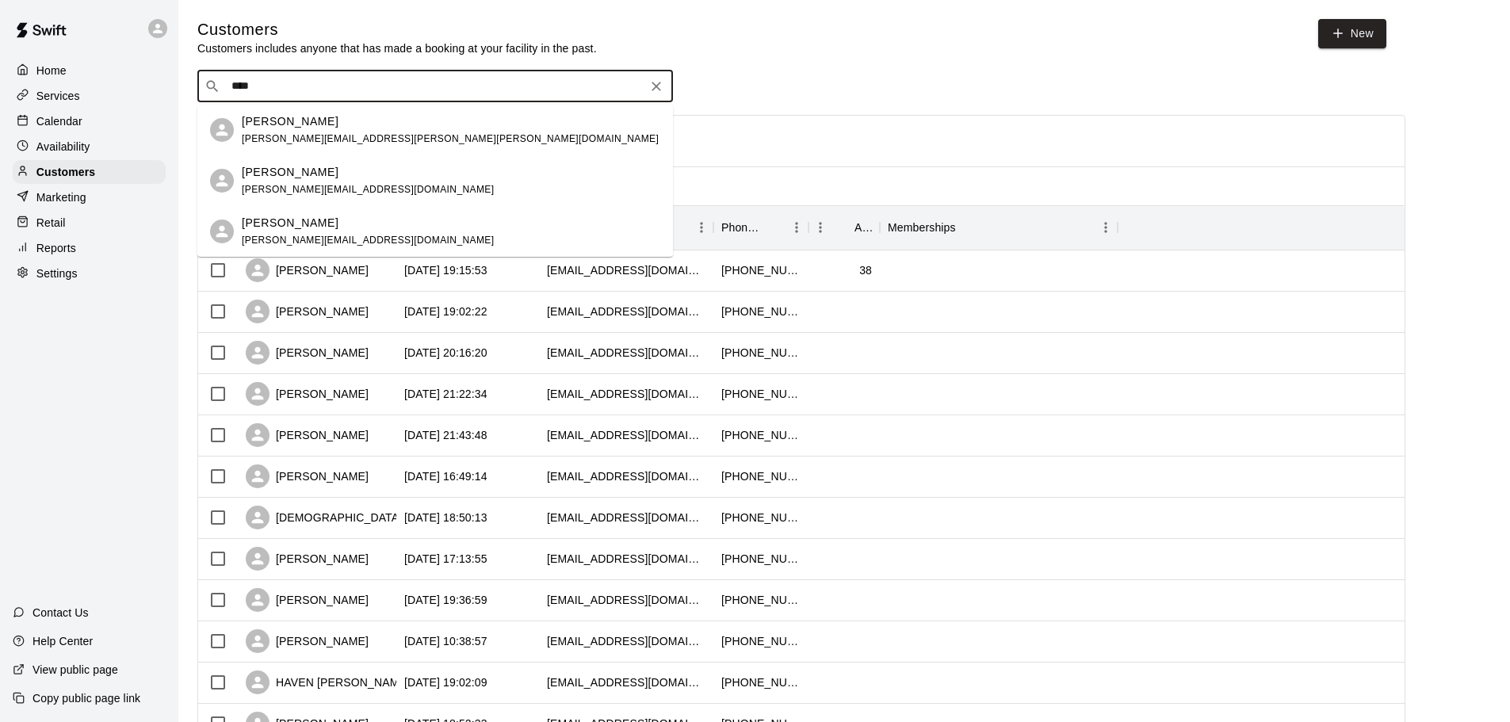
click at [324, 124] on p "[PERSON_NAME]" at bounding box center [290, 121] width 97 height 17
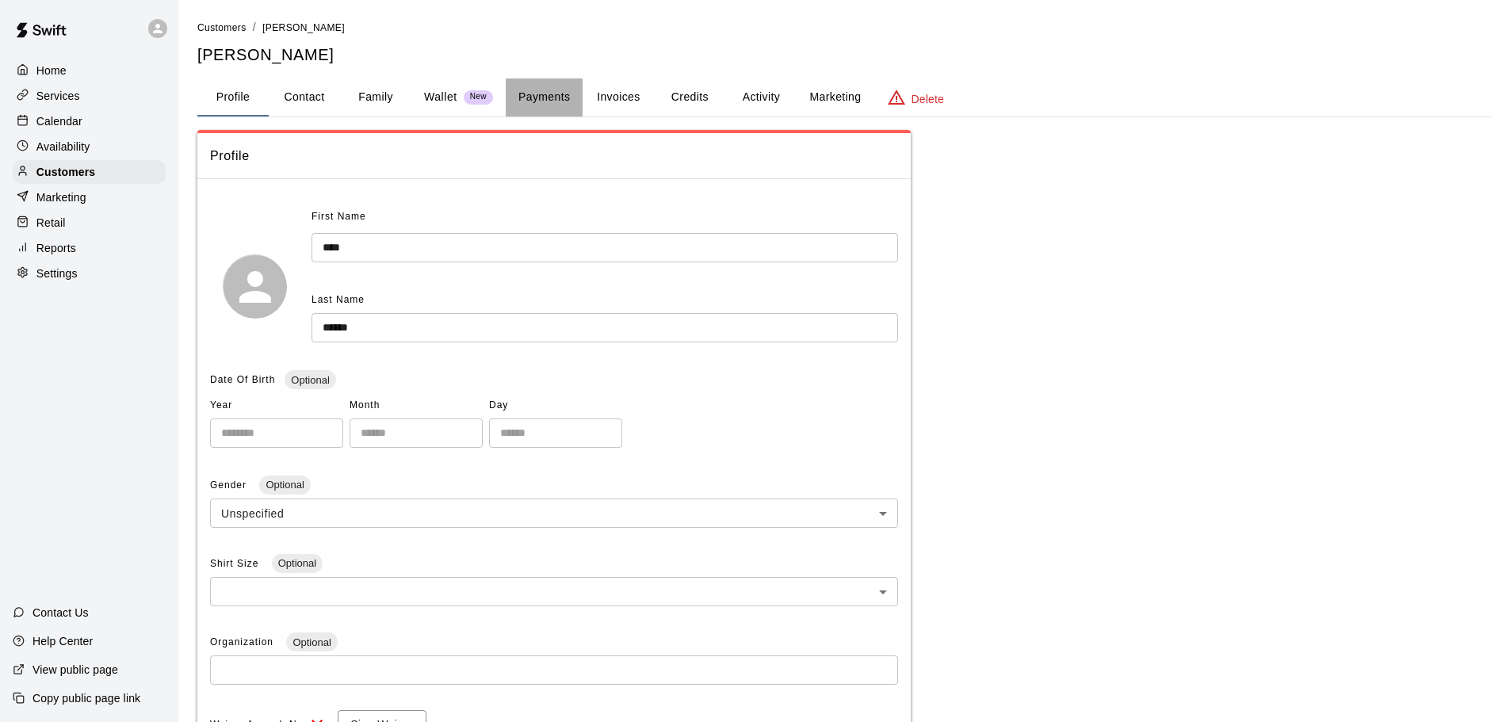
click at [527, 96] on button "Payments" at bounding box center [544, 97] width 77 height 38
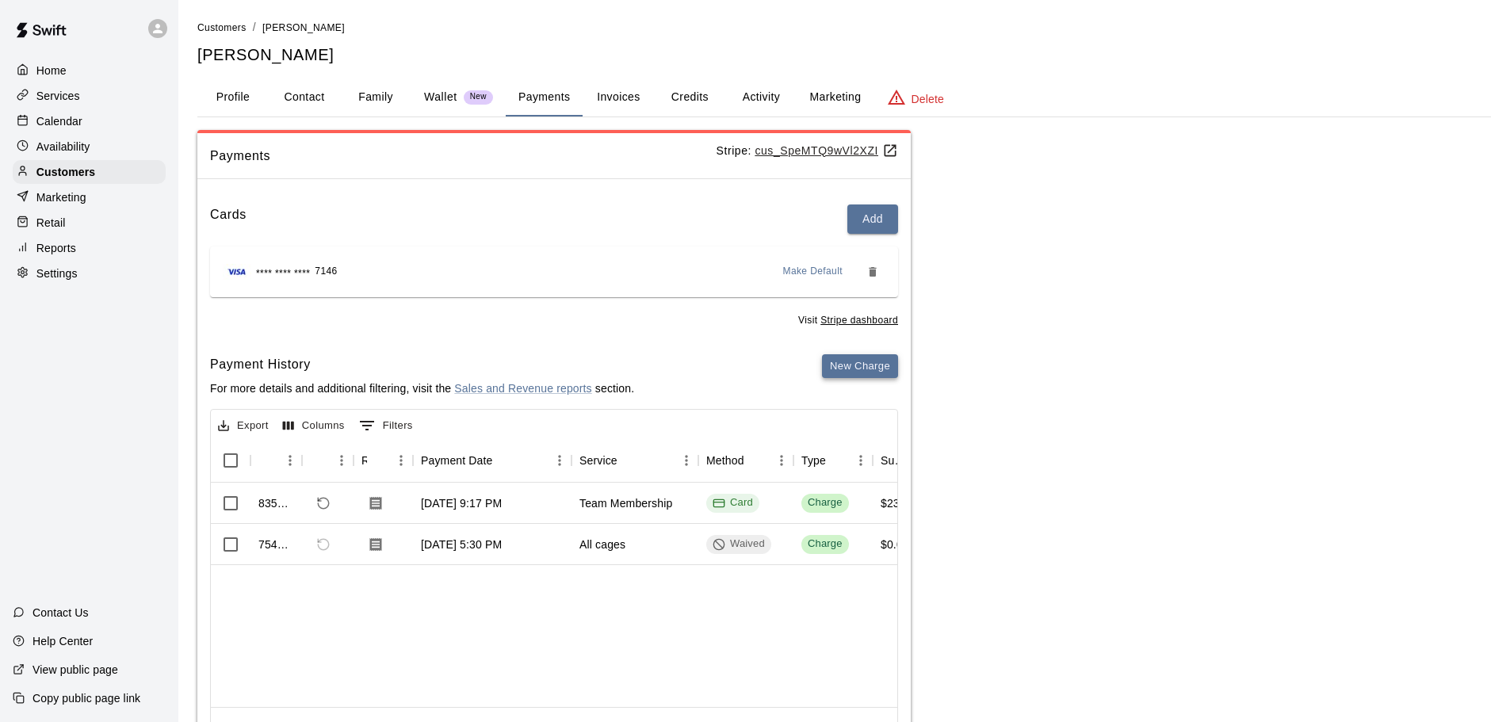
click at [877, 367] on button "New Charge" at bounding box center [860, 366] width 76 height 25
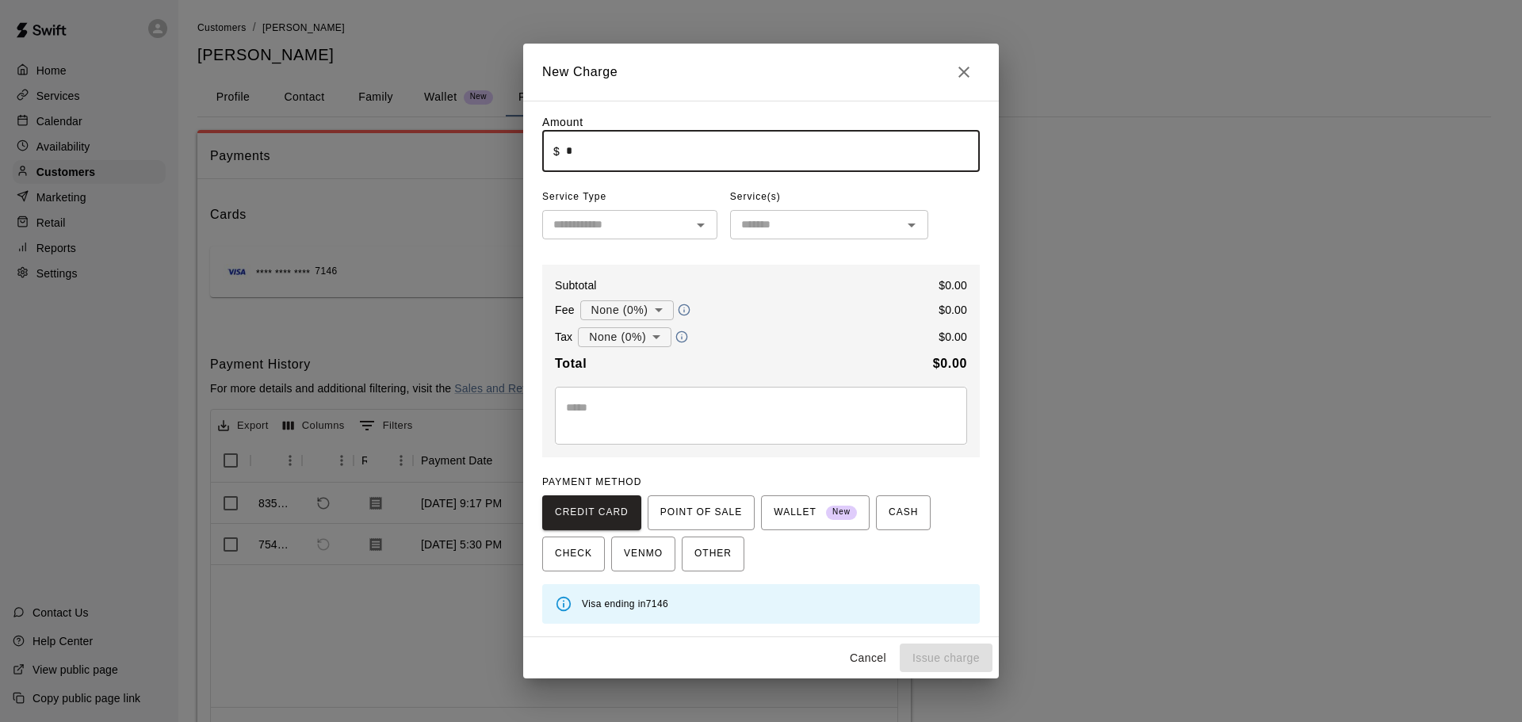
click at [615, 156] on input "*" at bounding box center [773, 151] width 414 height 42
type input "******"
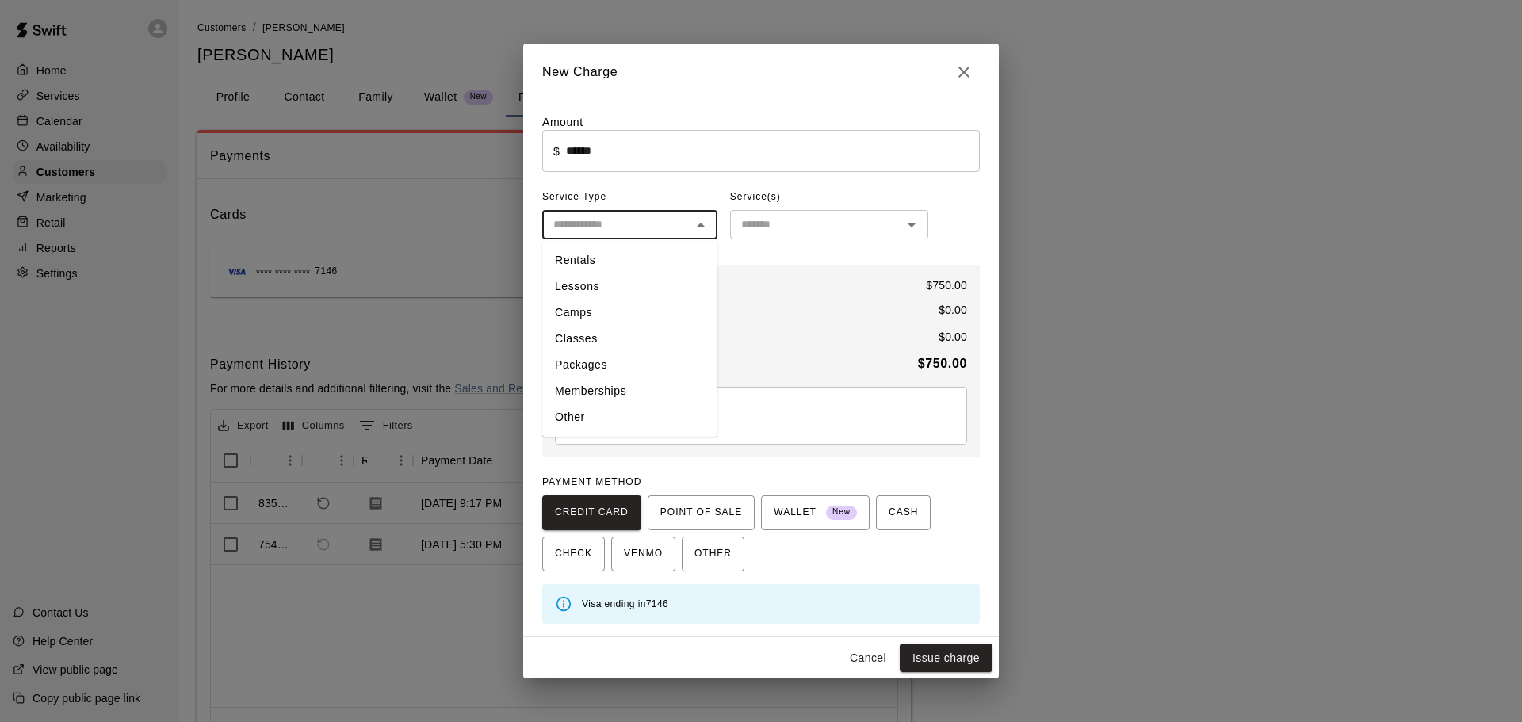
click at [651, 228] on input "text" at bounding box center [617, 225] width 140 height 20
click at [609, 385] on li "Memberships" at bounding box center [629, 391] width 175 height 26
type input "**********"
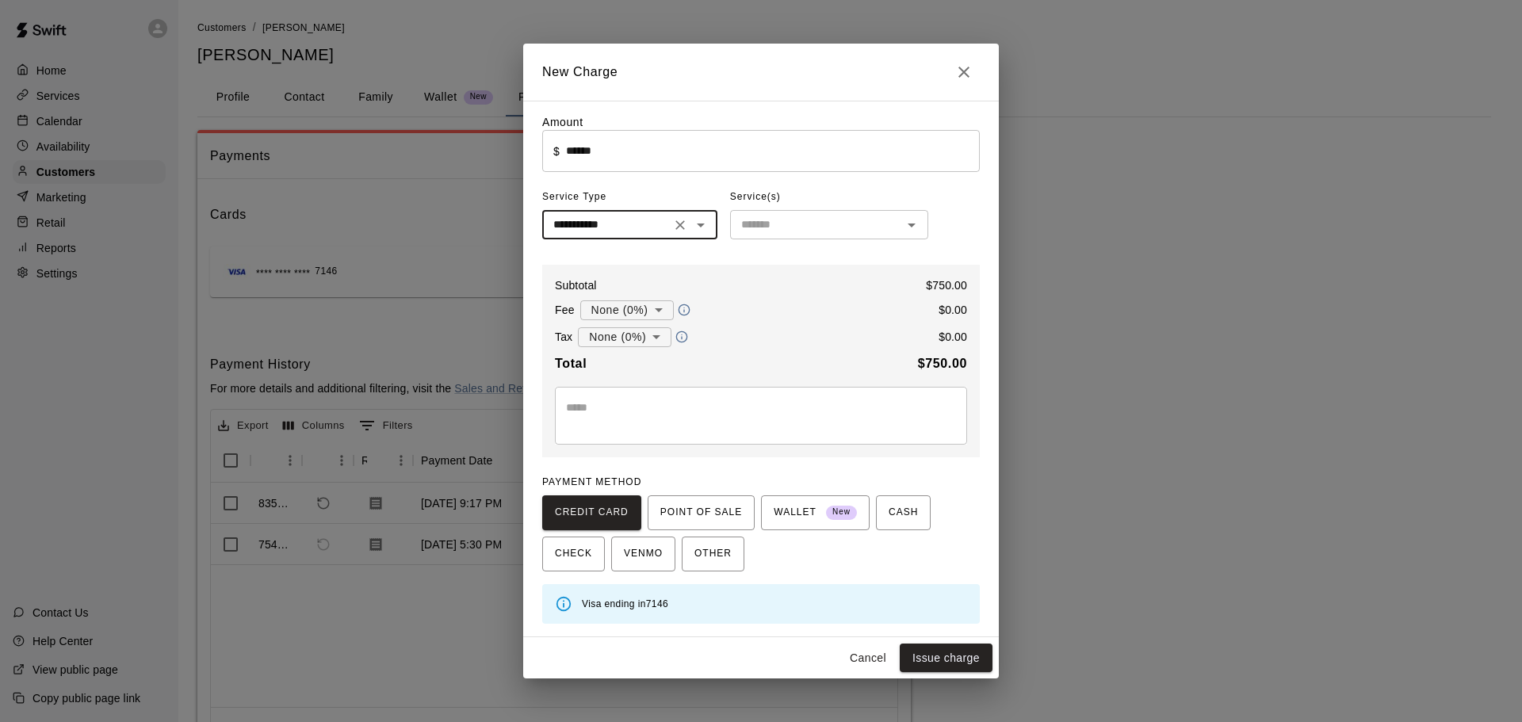
click at [767, 227] on input "text" at bounding box center [816, 225] width 163 height 20
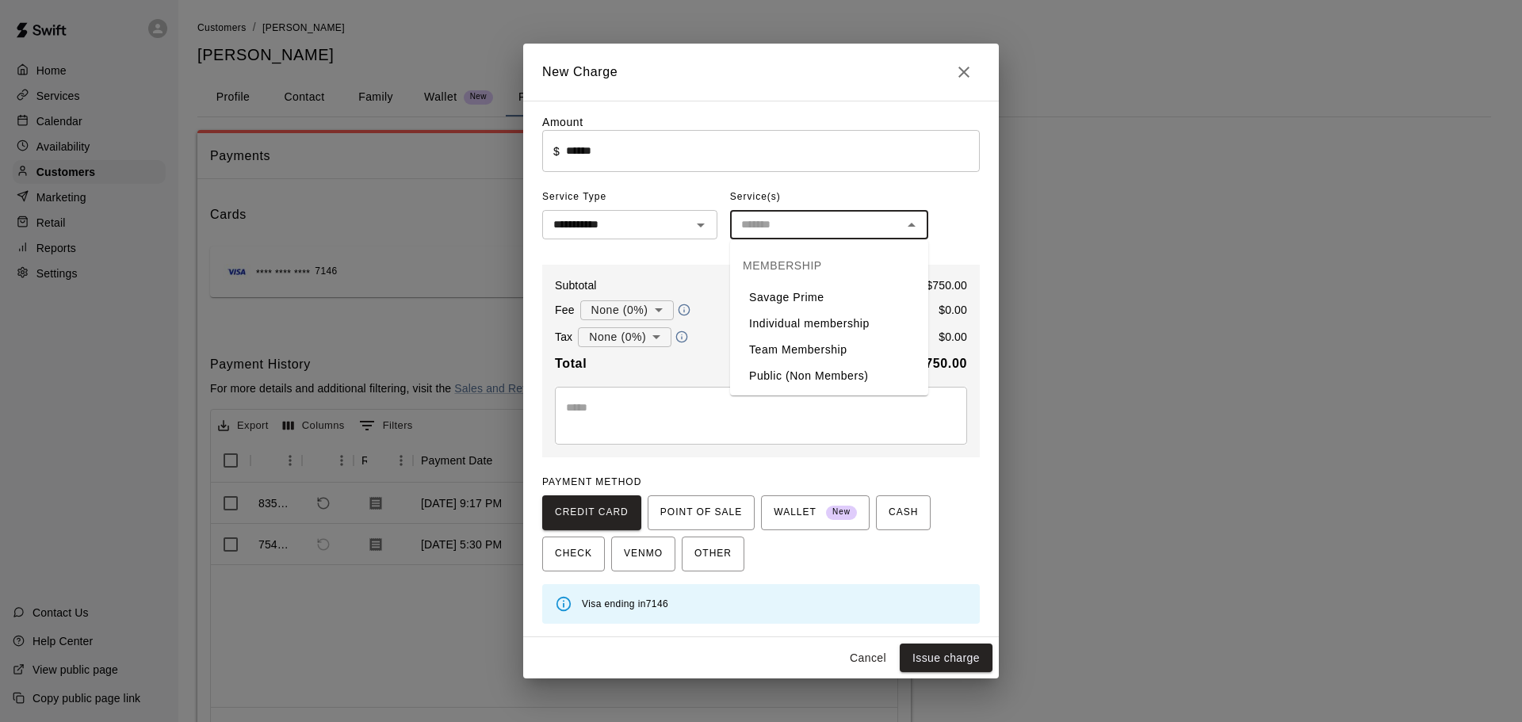
click at [796, 343] on li "Team Membership" at bounding box center [829, 350] width 198 height 26
type input "**********"
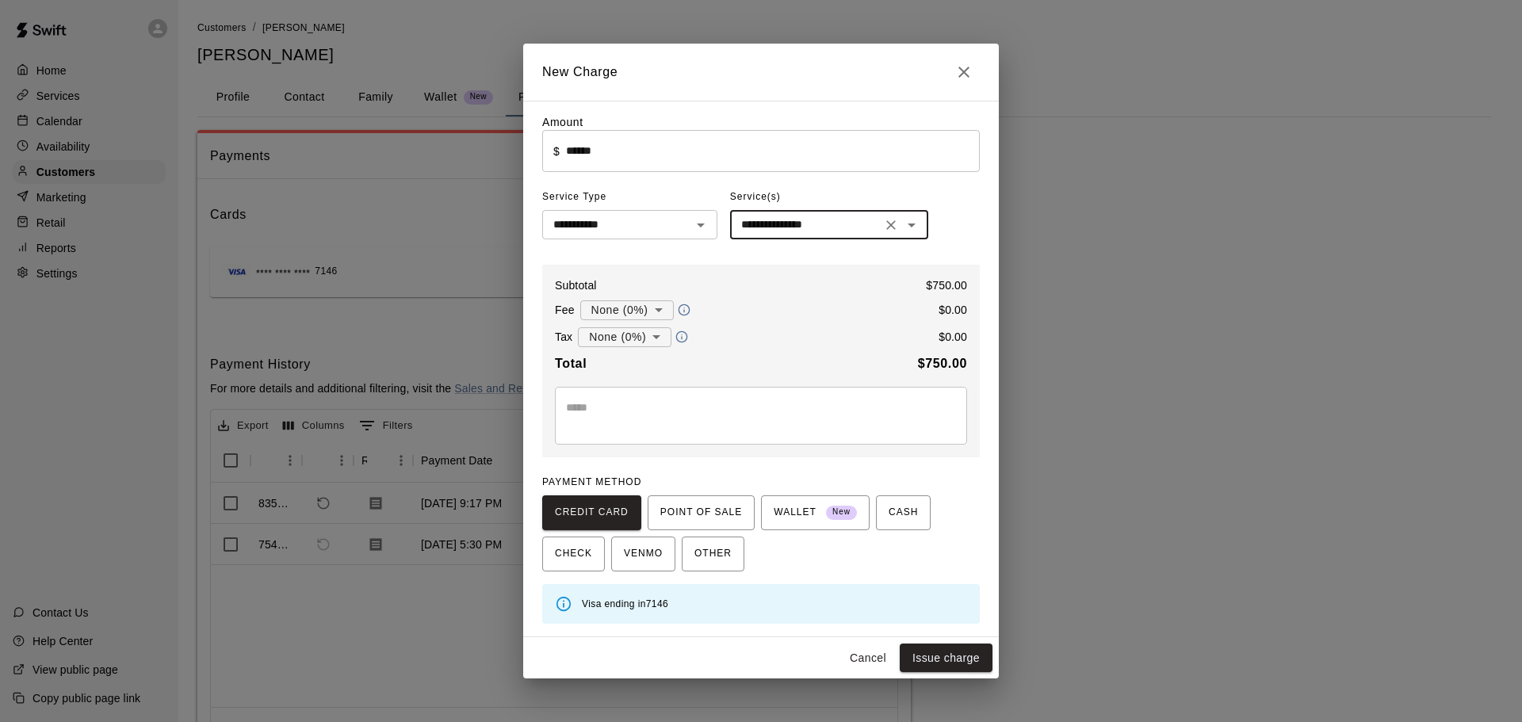
click at [656, 412] on textarea at bounding box center [761, 416] width 390 height 32
click at [749, 415] on textarea "**********" at bounding box center [761, 416] width 390 height 32
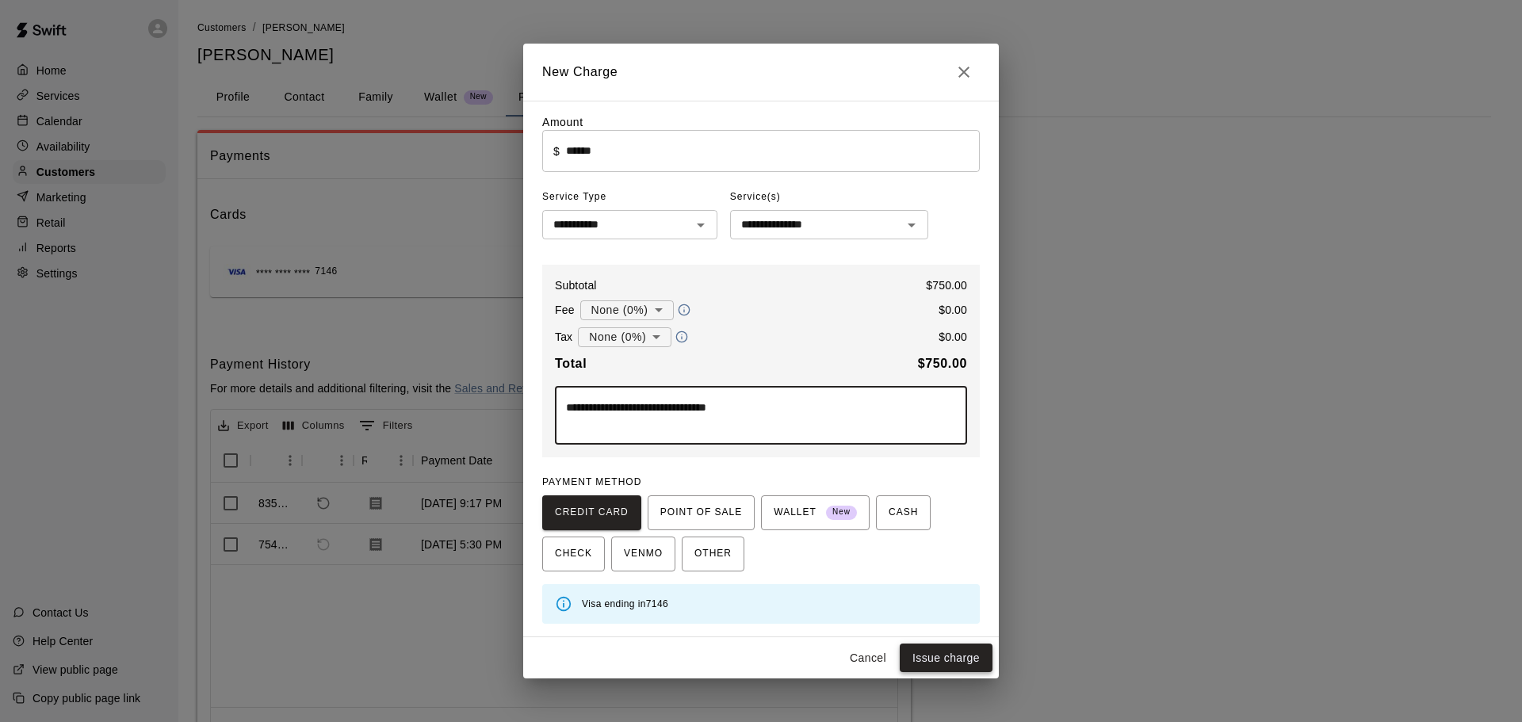
type textarea "**********"
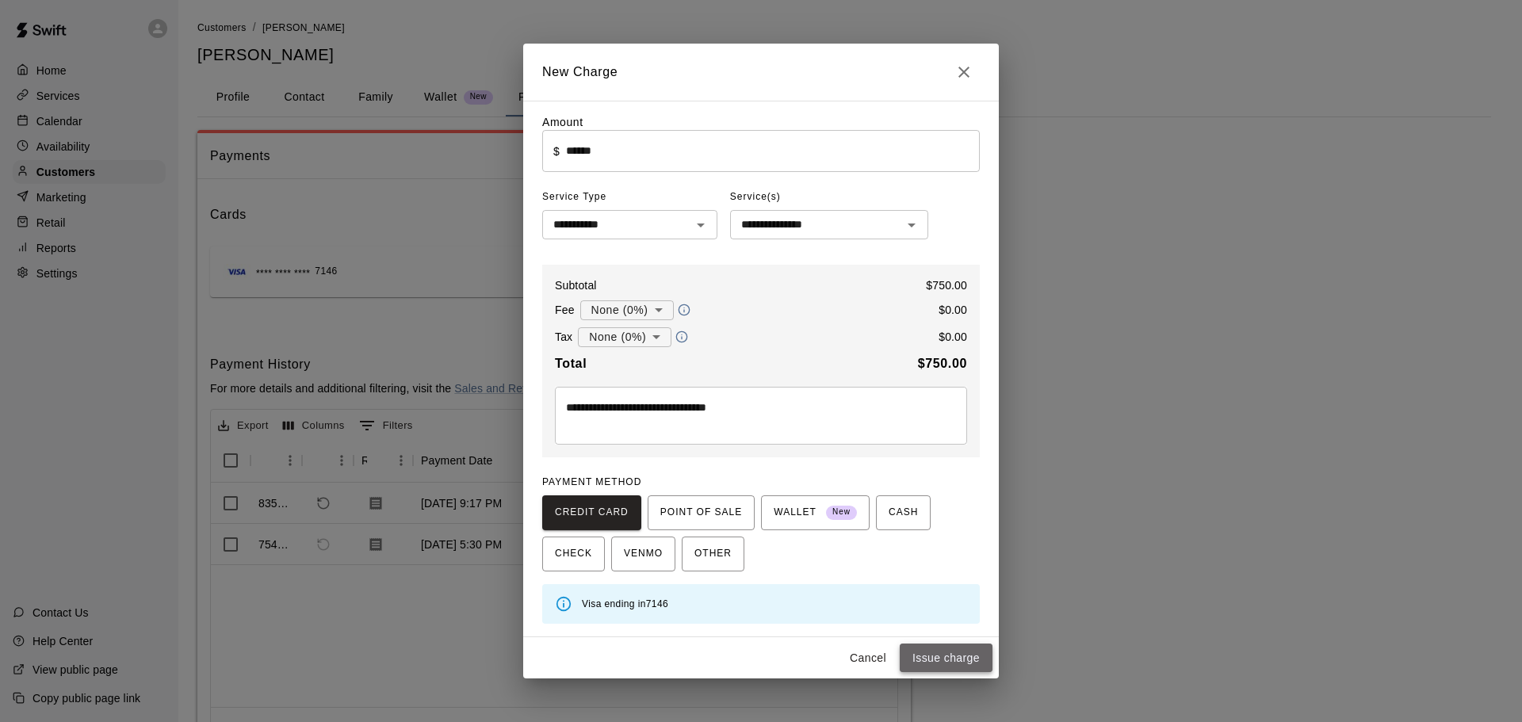
click at [936, 664] on button "Issue charge" at bounding box center [946, 658] width 93 height 29
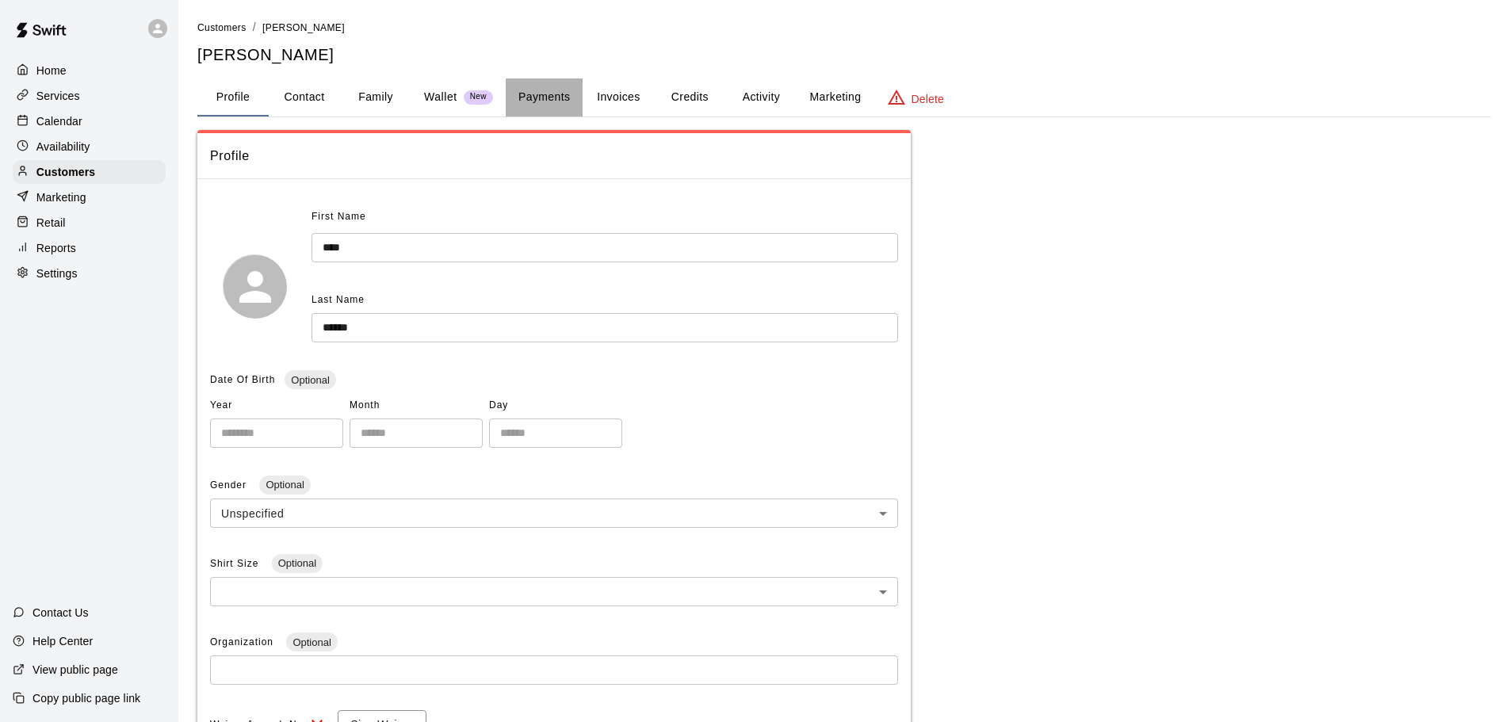
click at [526, 95] on button "Payments" at bounding box center [544, 97] width 77 height 38
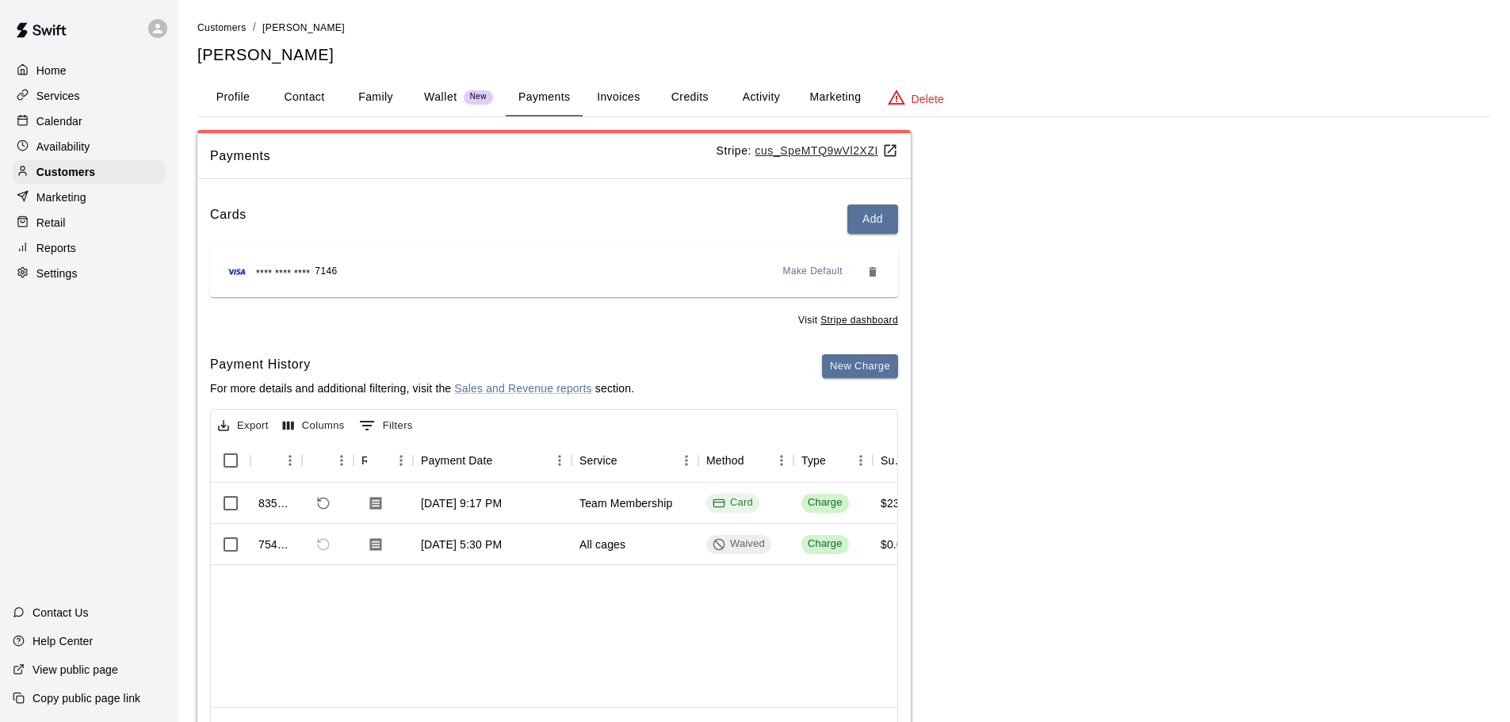
click at [253, 93] on button "Profile" at bounding box center [232, 97] width 71 height 38
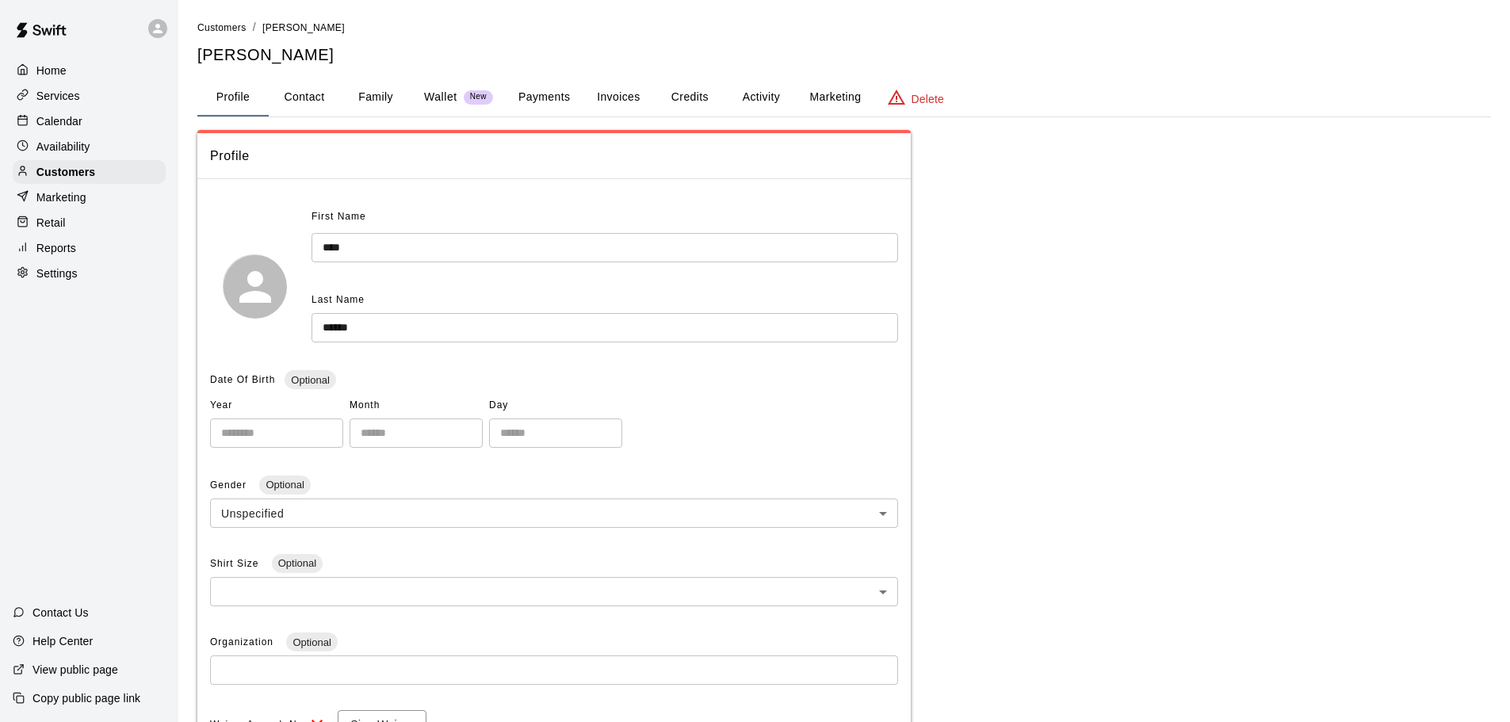
click at [373, 163] on span "Profile" at bounding box center [554, 156] width 688 height 21
click at [552, 96] on button "Payments" at bounding box center [544, 97] width 77 height 38
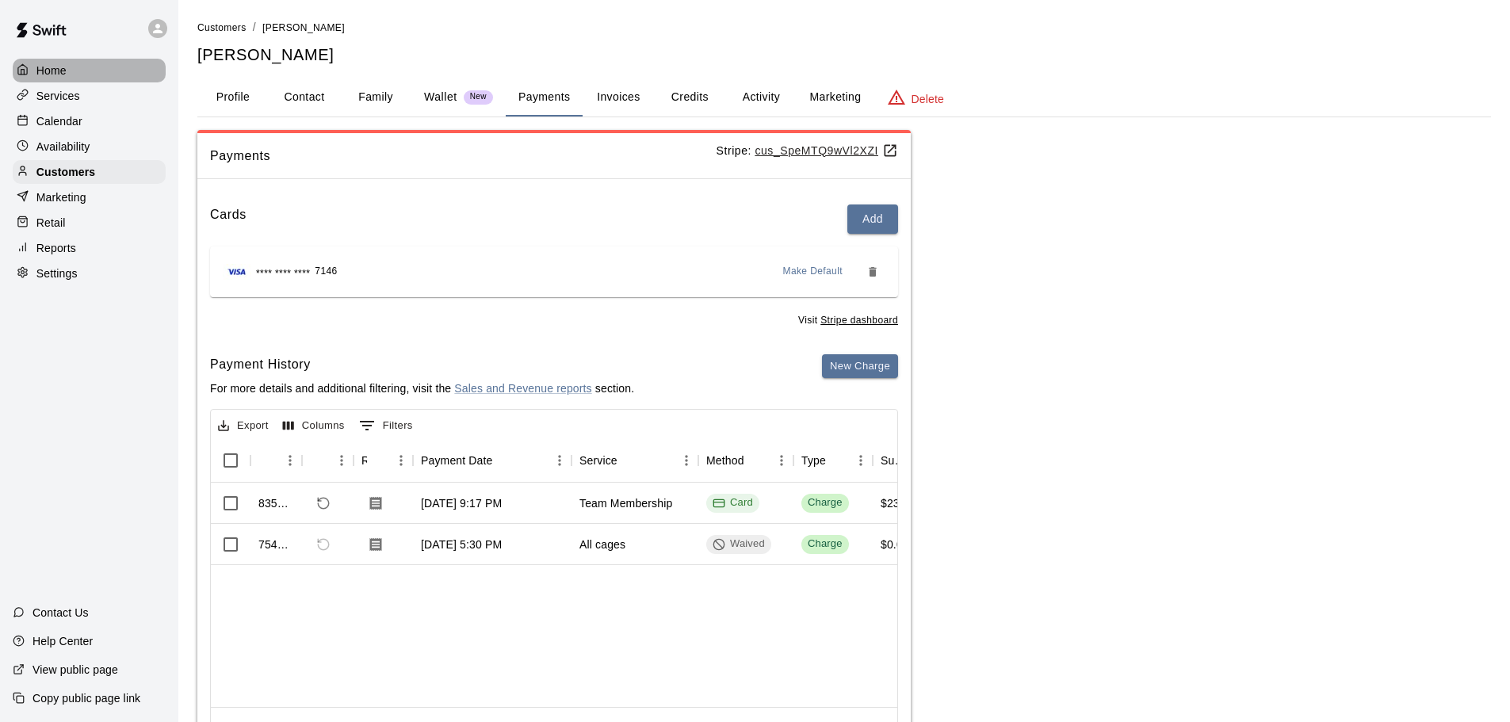
click at [46, 63] on p "Home" at bounding box center [51, 71] width 30 height 16
